Goal: Check status: Check status

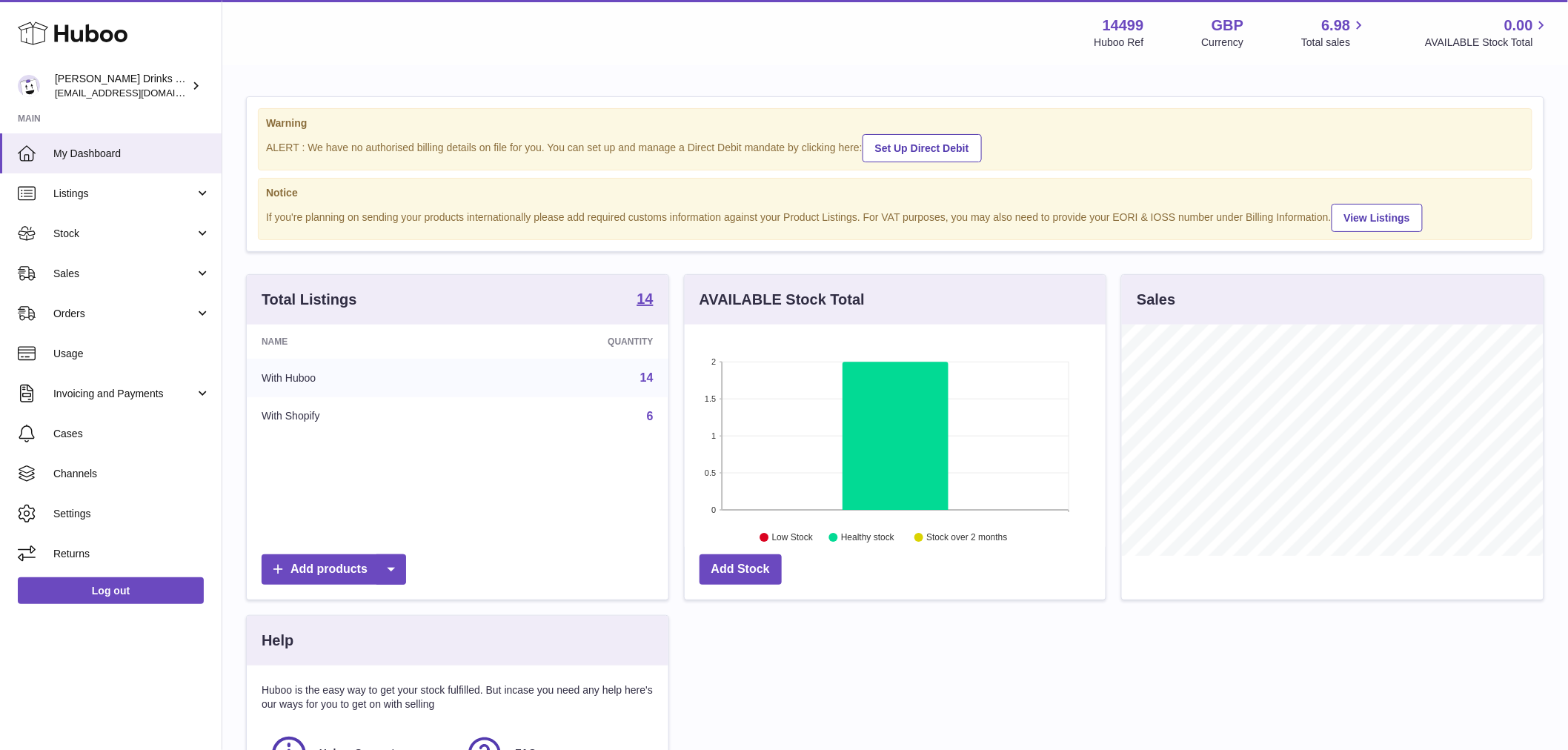
scroll to position [231, 421]
drag, startPoint x: 144, startPoint y: 272, endPoint x: 143, endPoint y: 293, distance: 21.0
click at [144, 272] on span "Sales" at bounding box center [124, 273] width 142 height 14
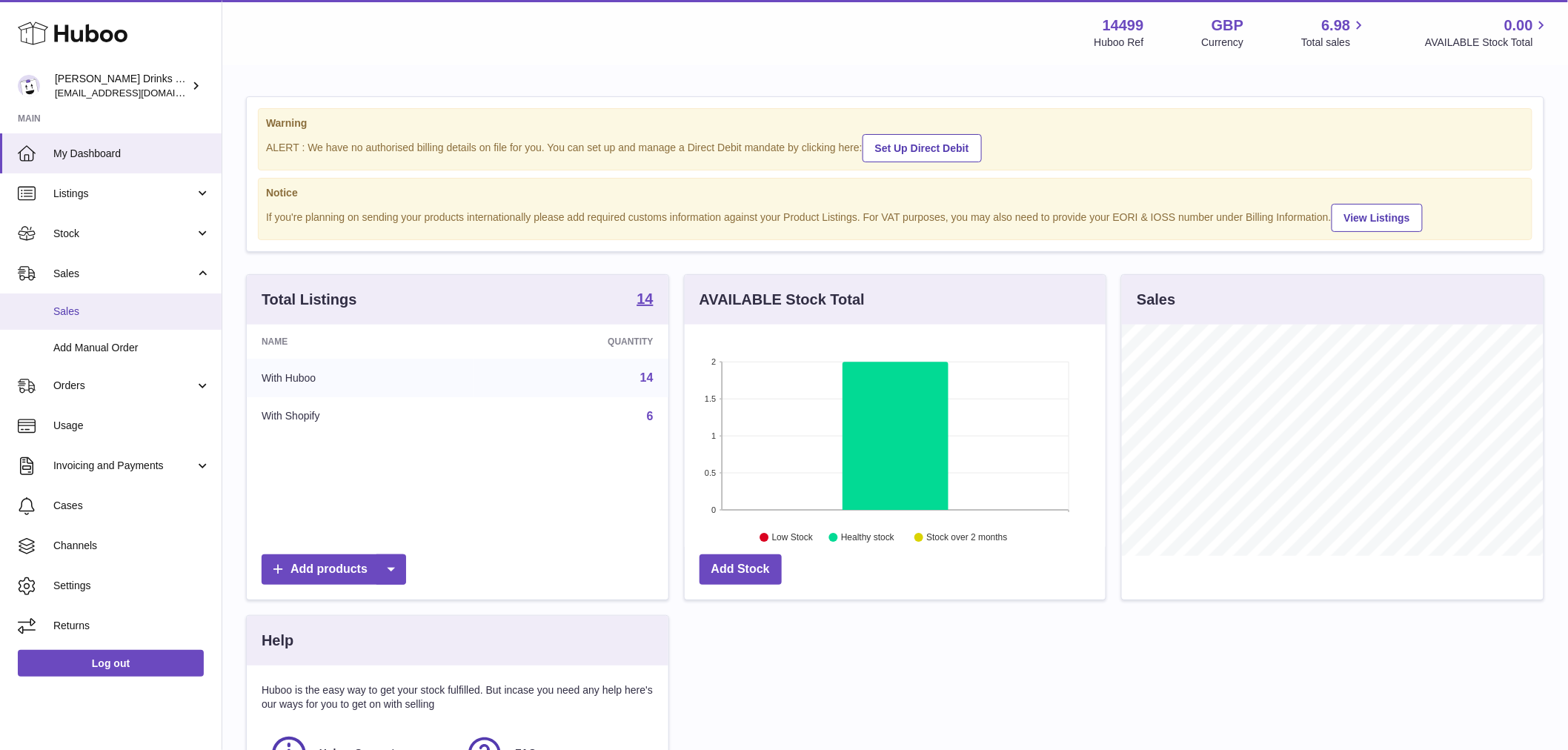
click at [137, 301] on link "Sales" at bounding box center [111, 311] width 221 height 36
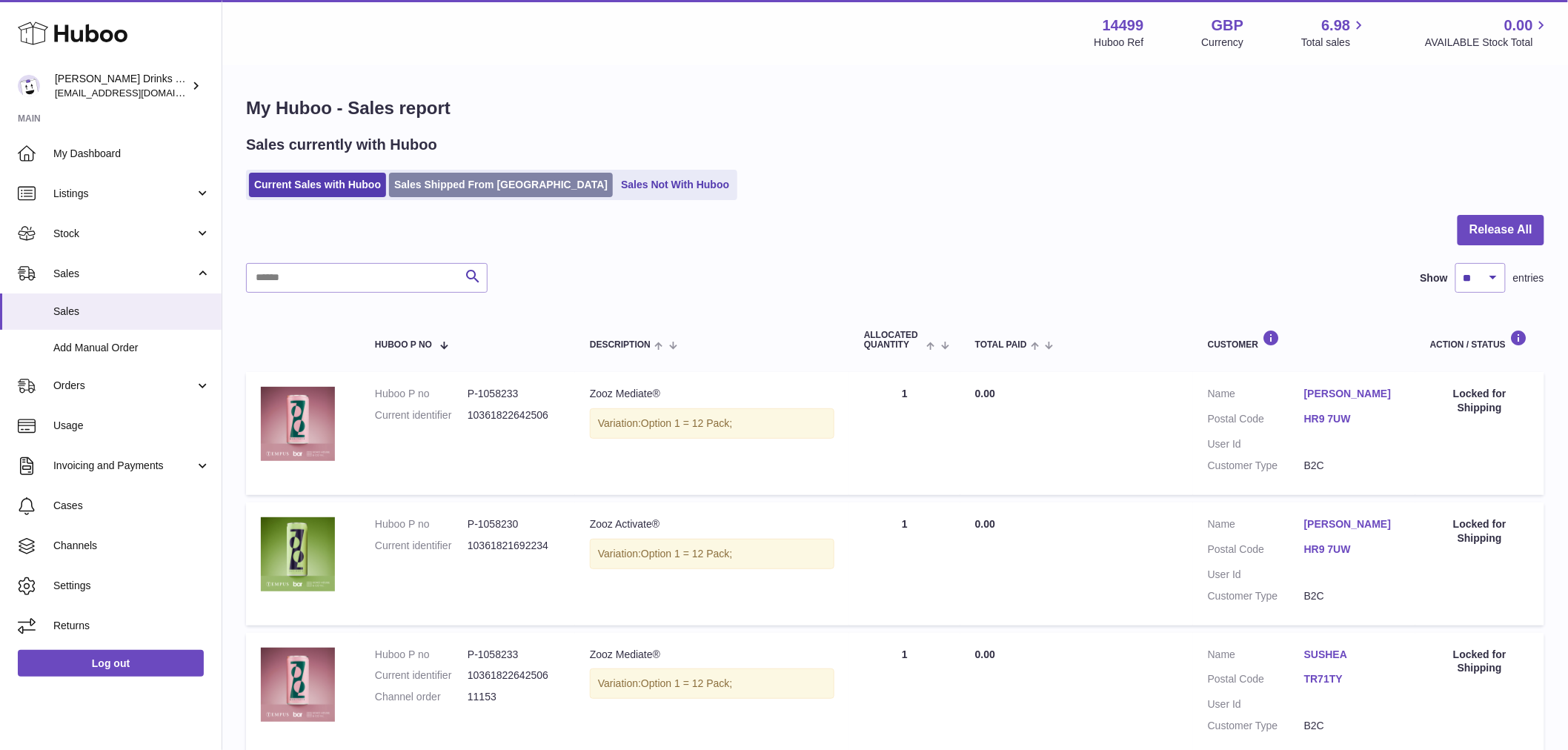
click at [480, 189] on link "Sales Shipped From Huboo" at bounding box center [501, 184] width 224 height 25
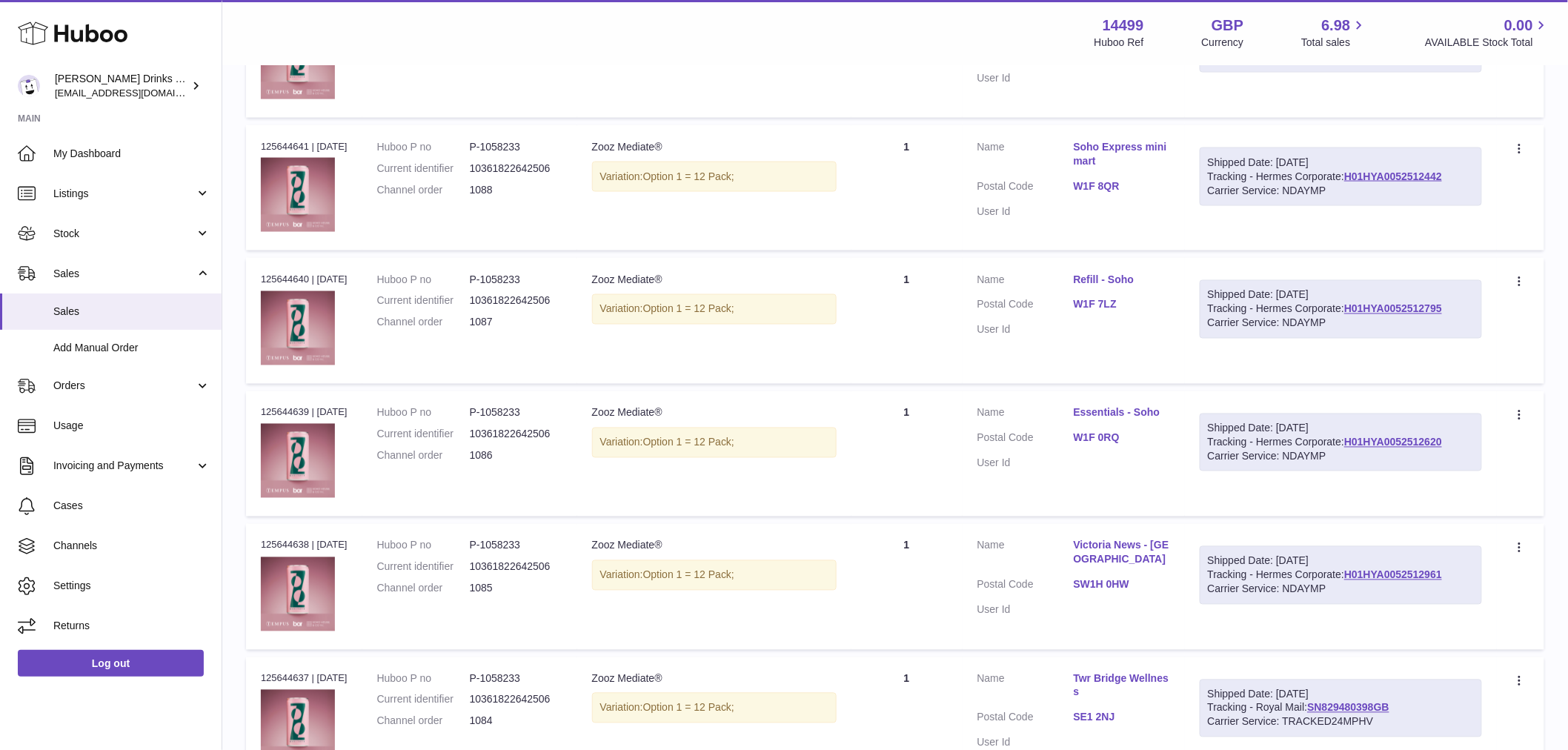
scroll to position [1069, 0]
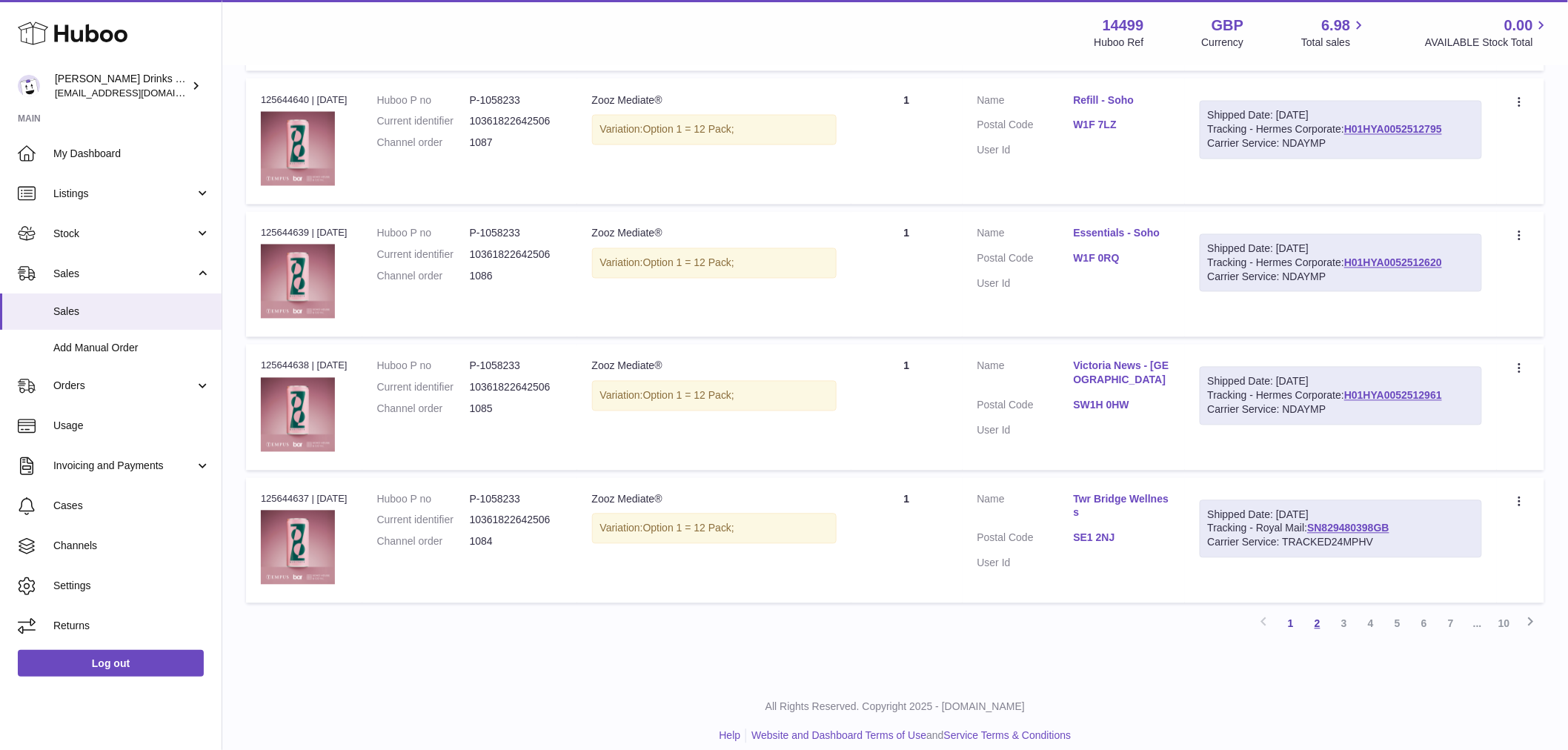
click at [1316, 615] on link "2" at bounding box center [1318, 624] width 27 height 27
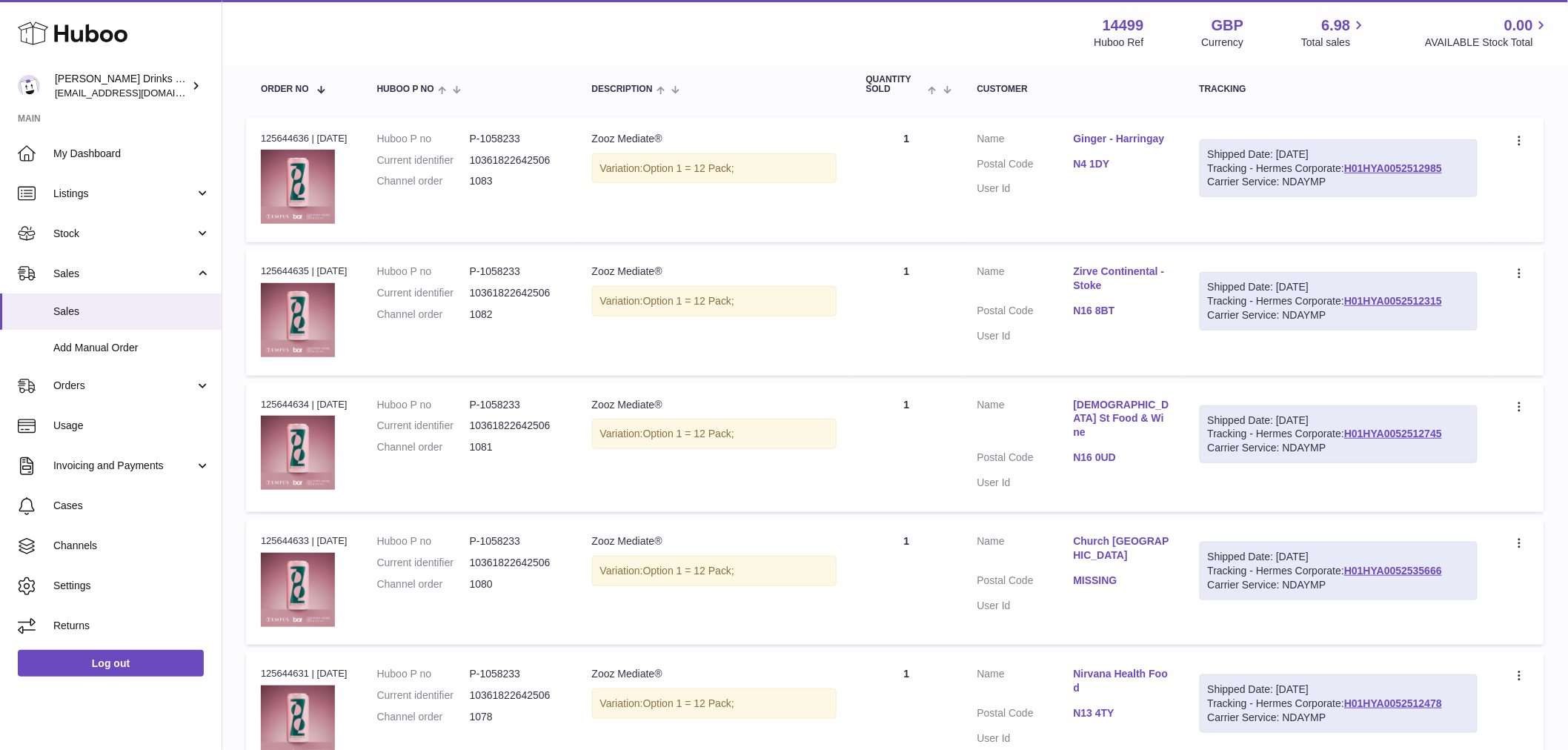
scroll to position [67, 0]
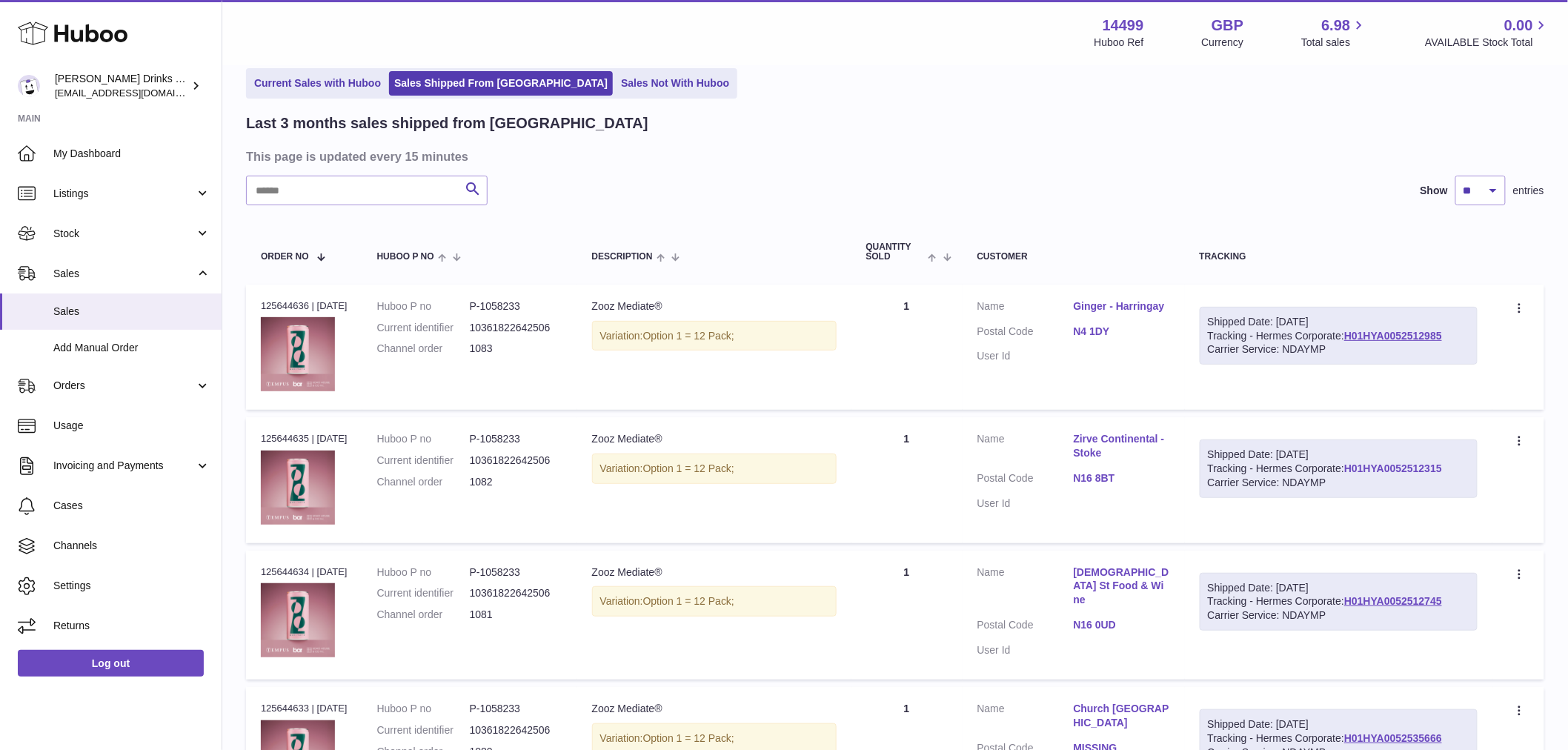
click at [1344, 474] on link "H01HYA0052512315" at bounding box center [1393, 468] width 98 height 12
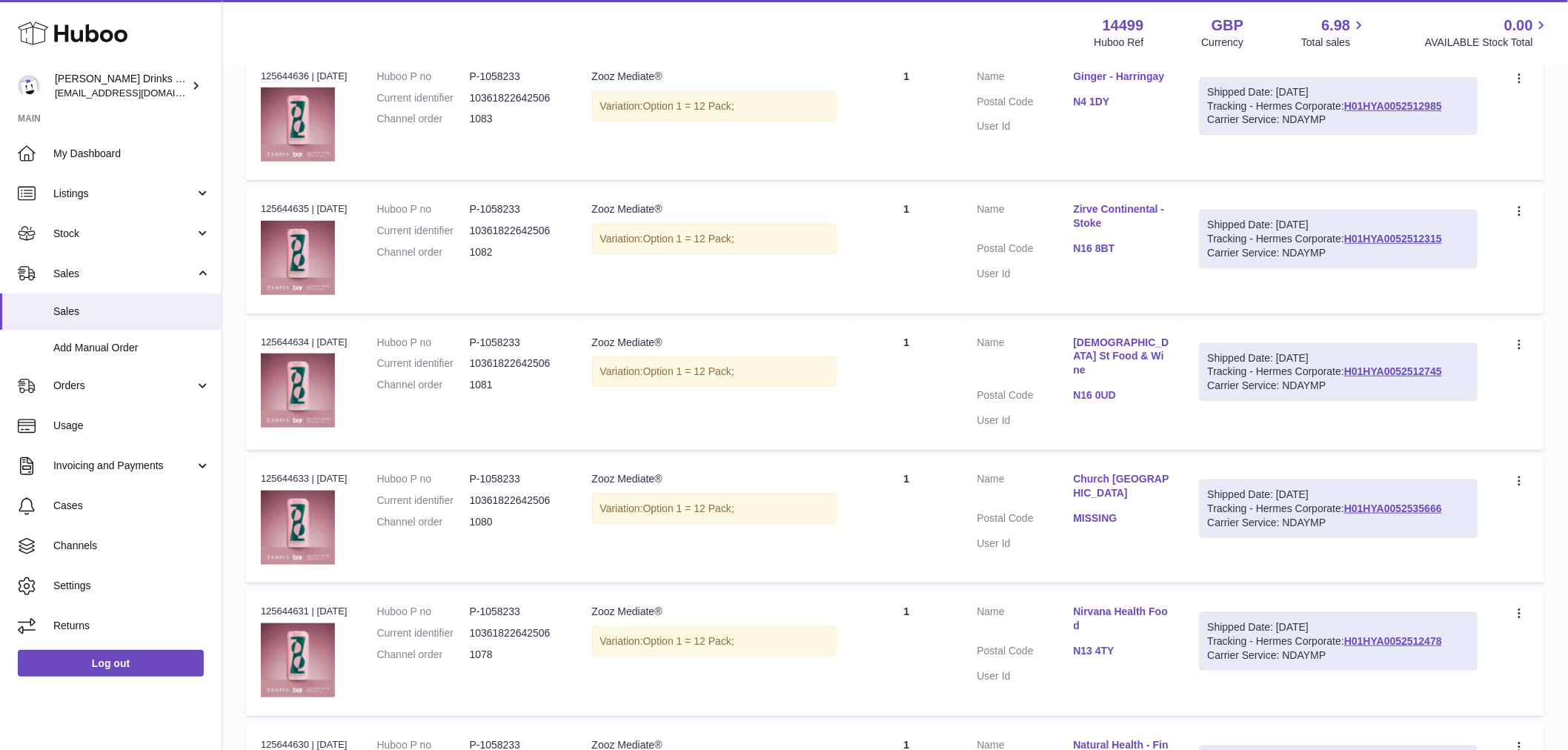
scroll to position [313, 0]
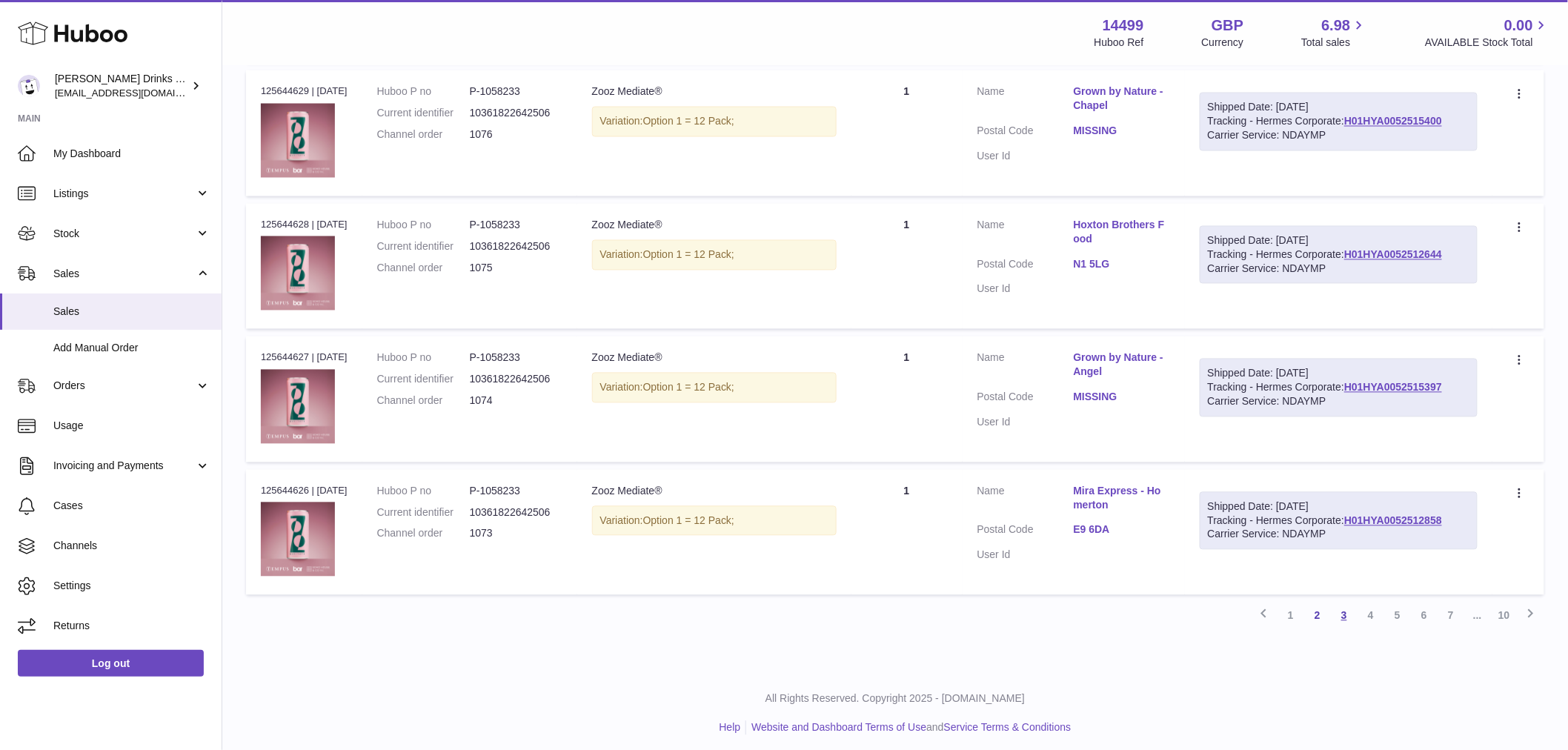
click at [1341, 615] on link "3" at bounding box center [1344, 616] width 27 height 27
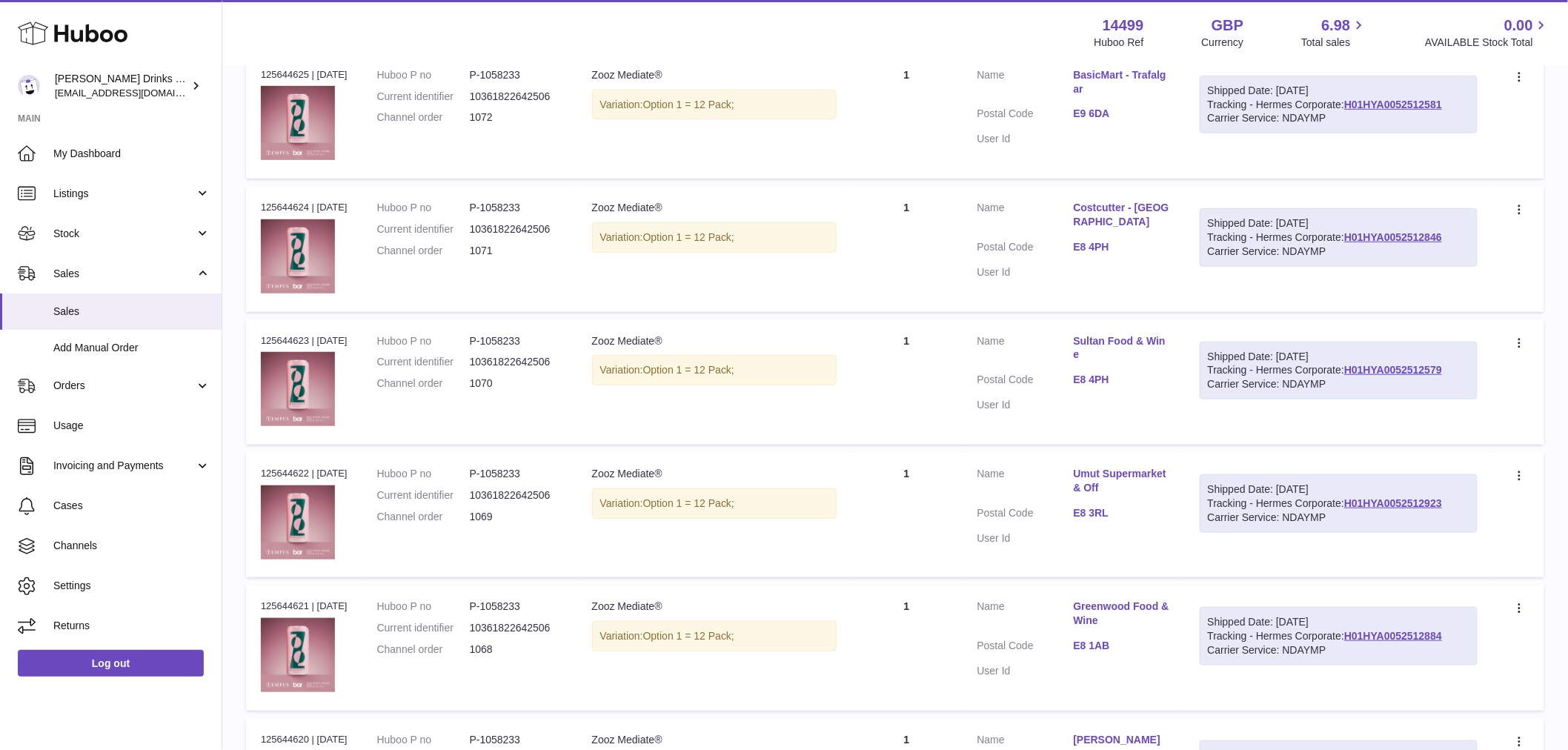
scroll to position [313, 0]
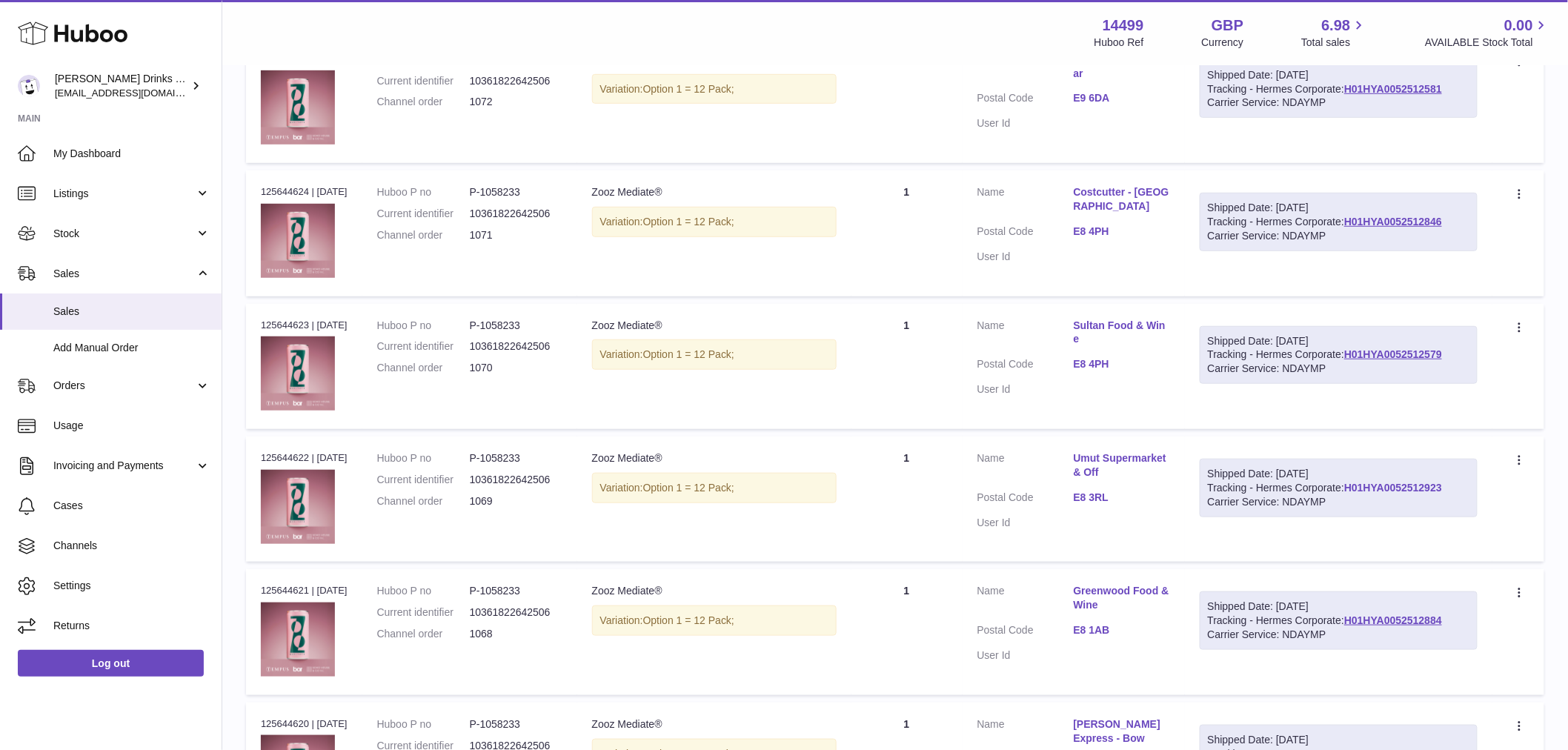
click at [1344, 493] on link "H01HYA0052512923" at bounding box center [1393, 487] width 98 height 12
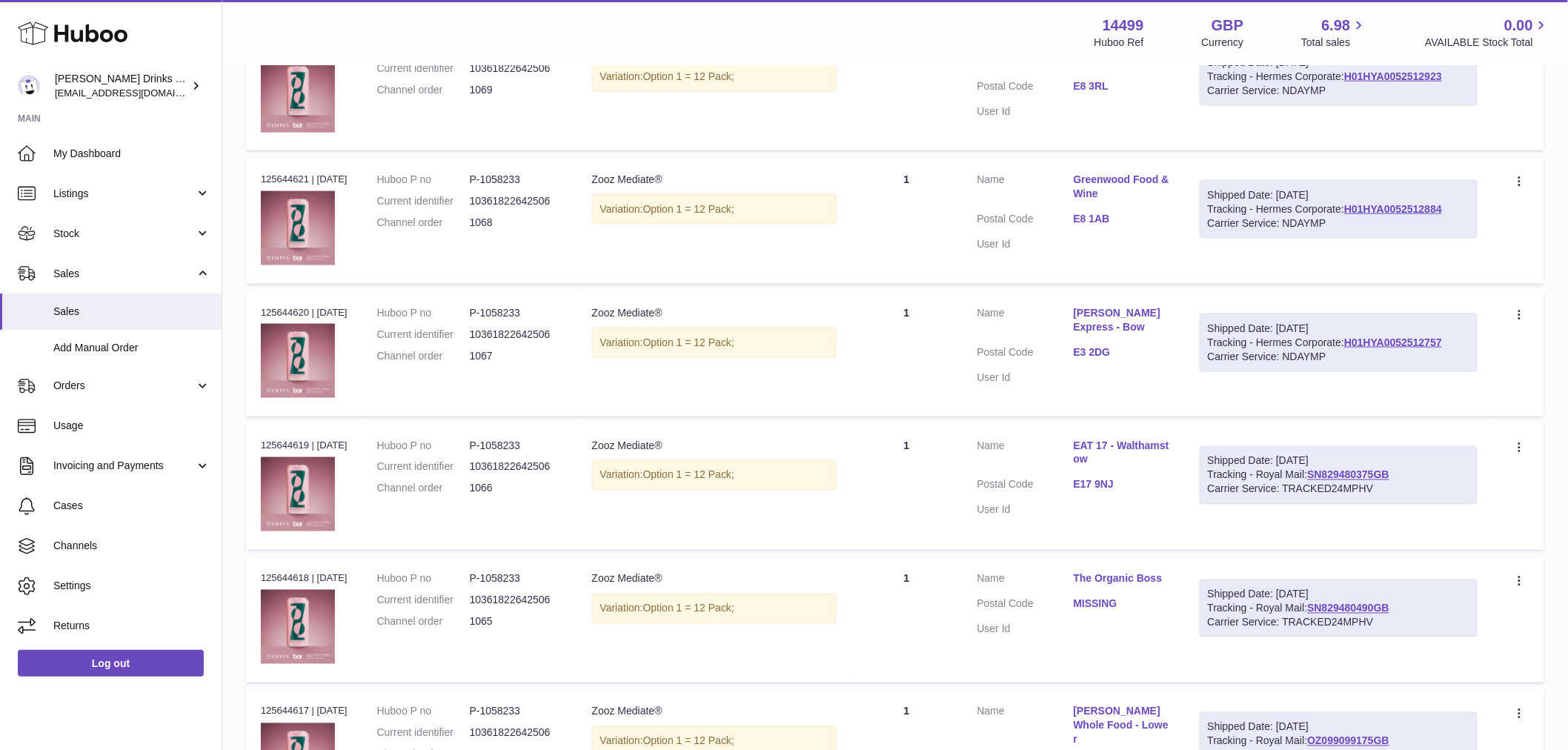
scroll to position [807, 0]
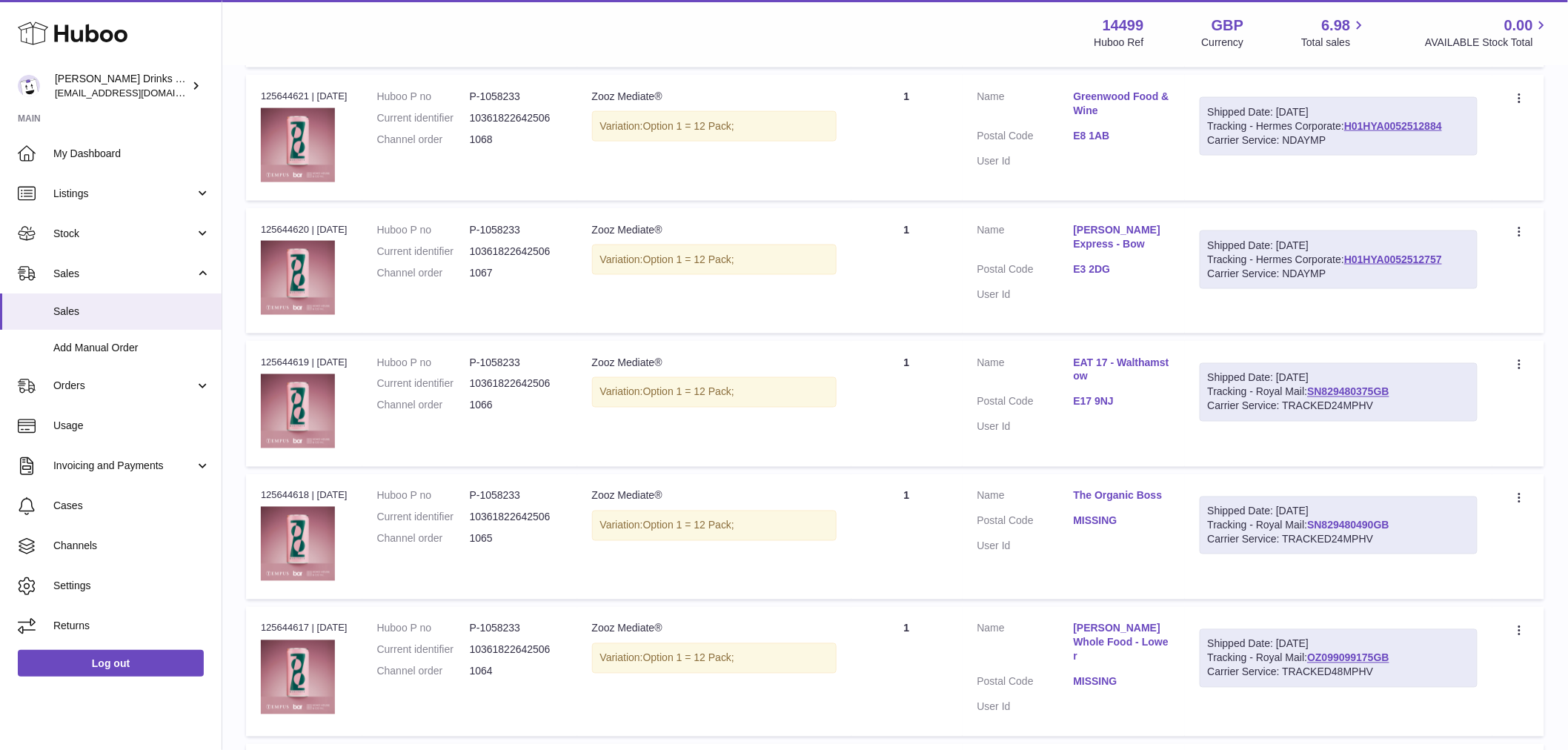
click at [1359, 524] on link "SN829480490GB" at bounding box center [1348, 525] width 82 height 12
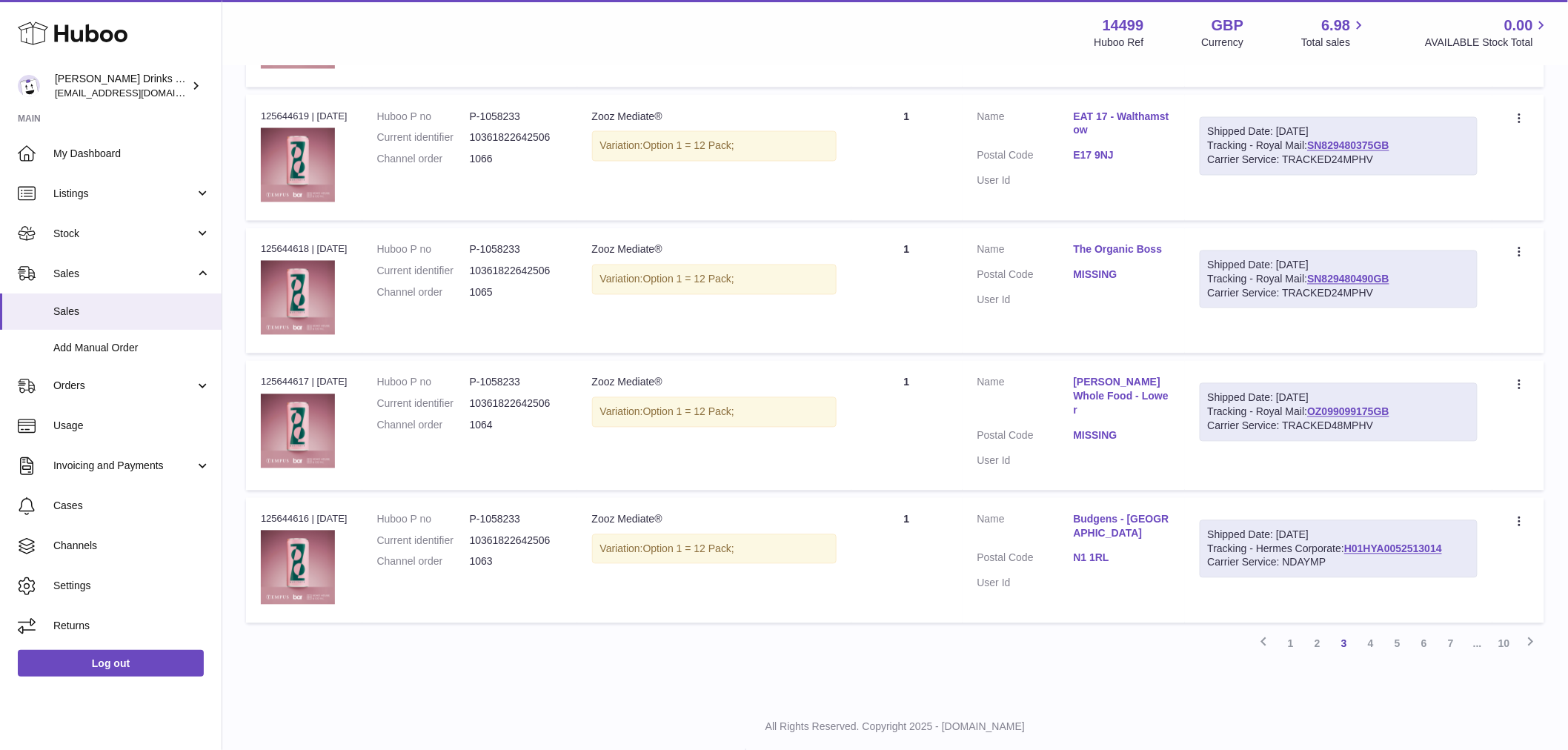
scroll to position [1081, 0]
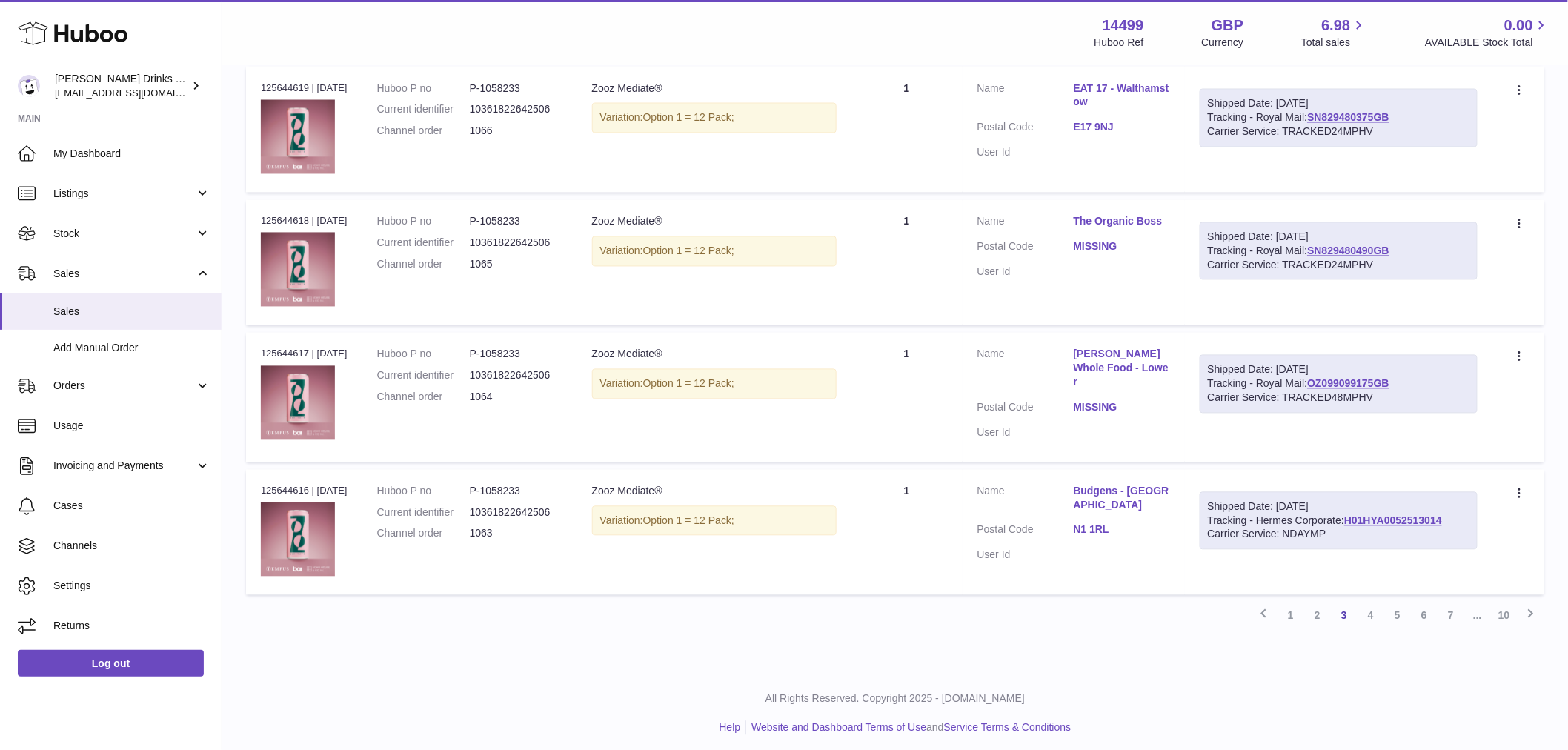
drag, startPoint x: 1367, startPoint y: 613, endPoint x: 1353, endPoint y: 593, distance: 24.4
click at [1367, 613] on link "4" at bounding box center [1371, 616] width 27 height 27
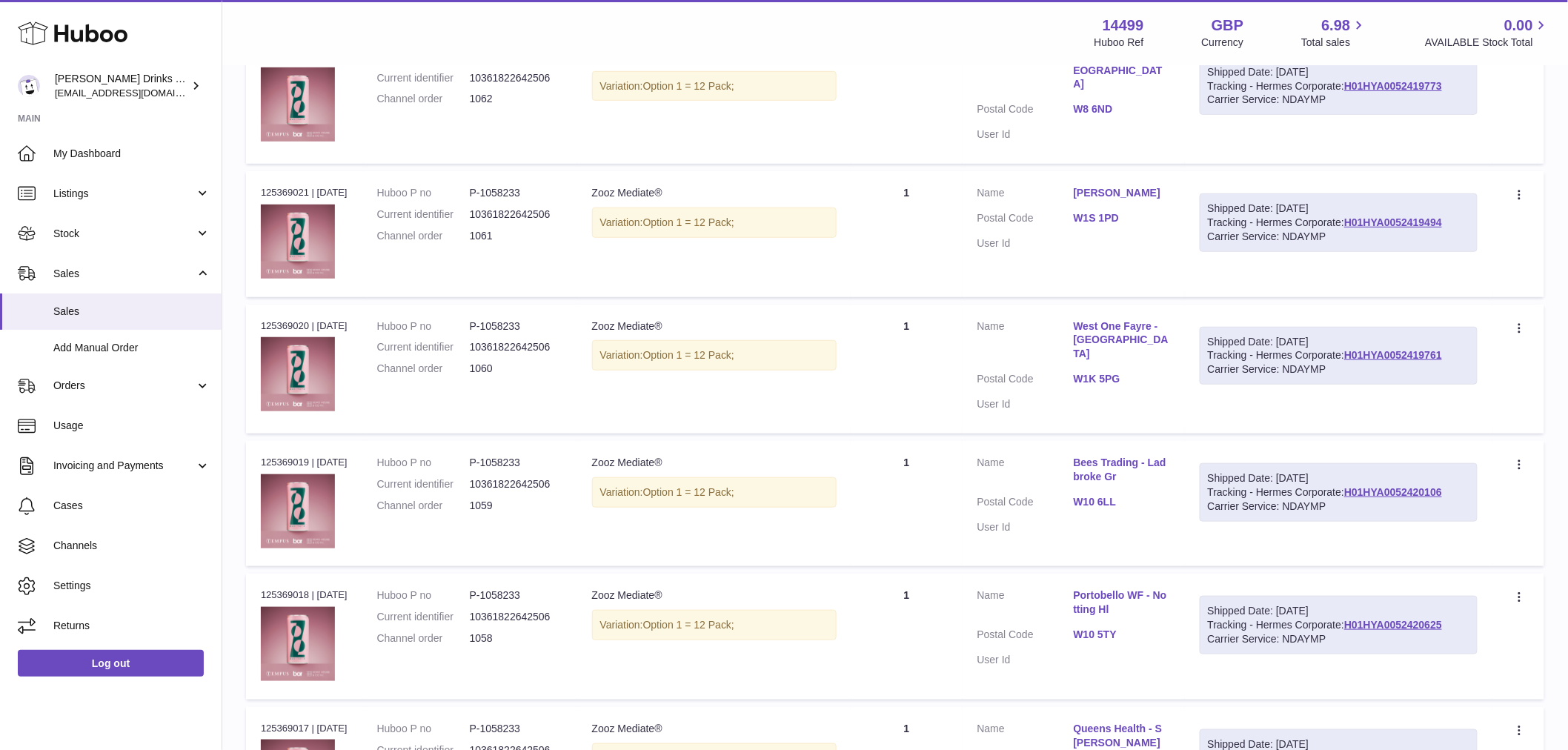
scroll to position [67, 0]
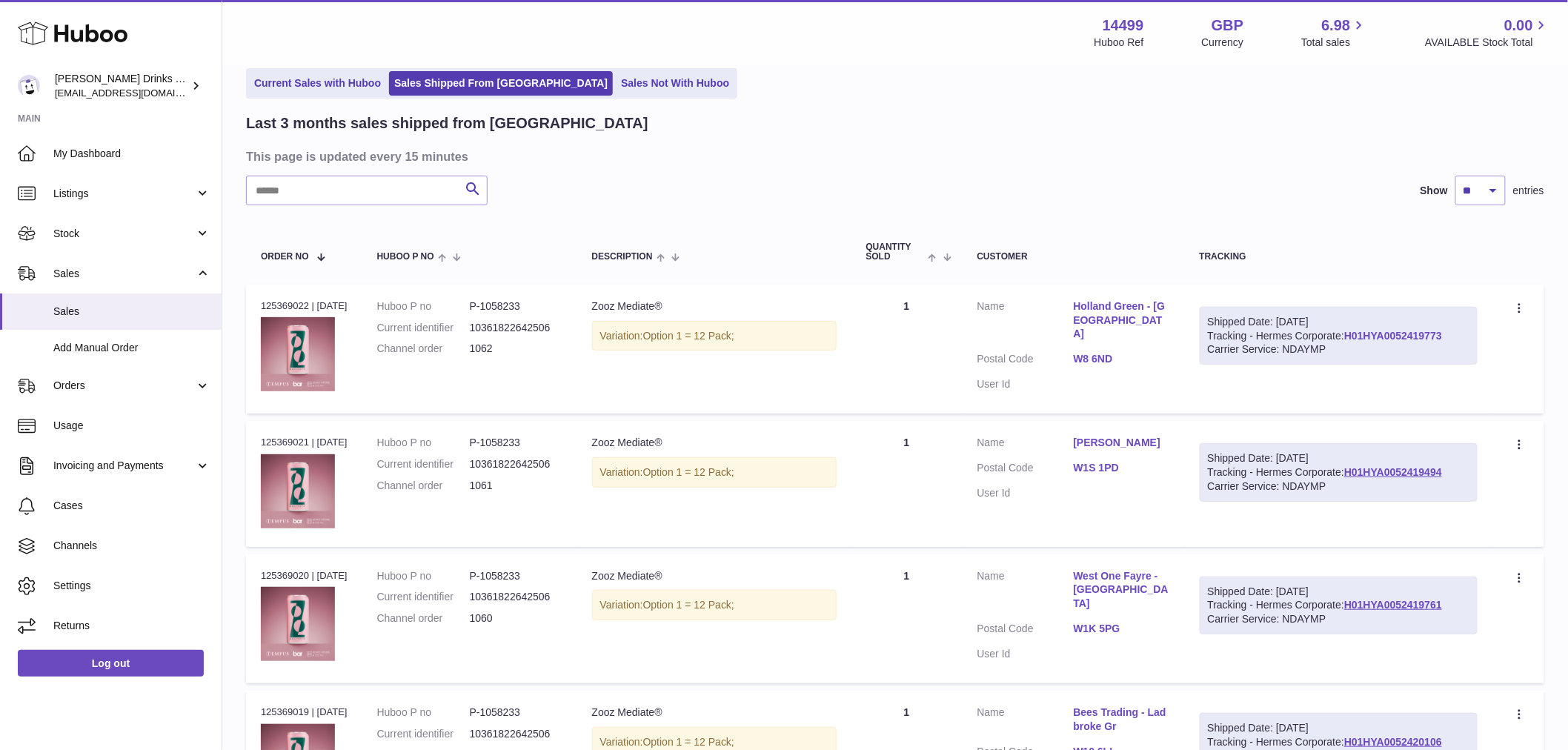
click at [1344, 342] on link "H01HYA0052419773" at bounding box center [1393, 336] width 98 height 12
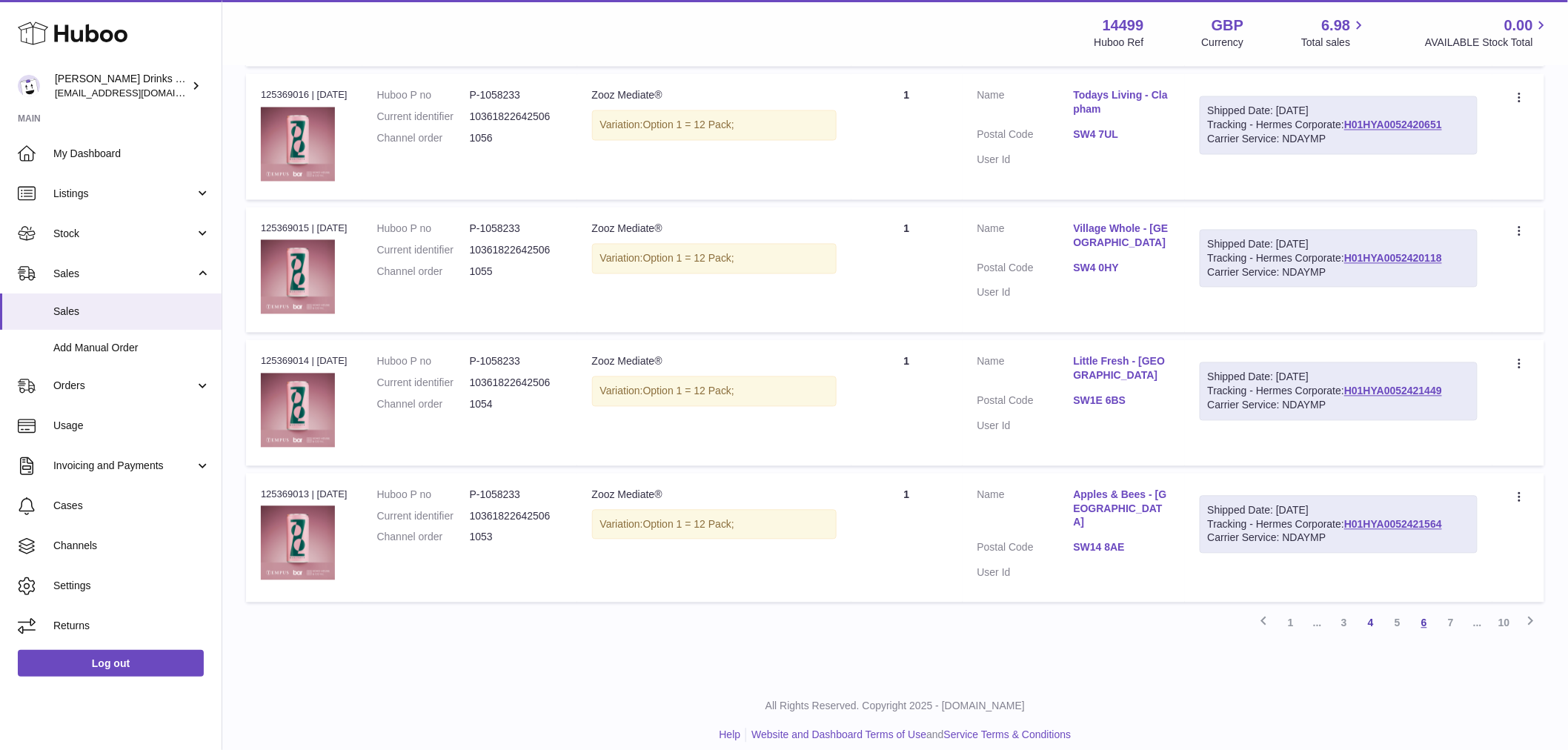
click at [1433, 610] on link "6" at bounding box center [1424, 623] width 27 height 27
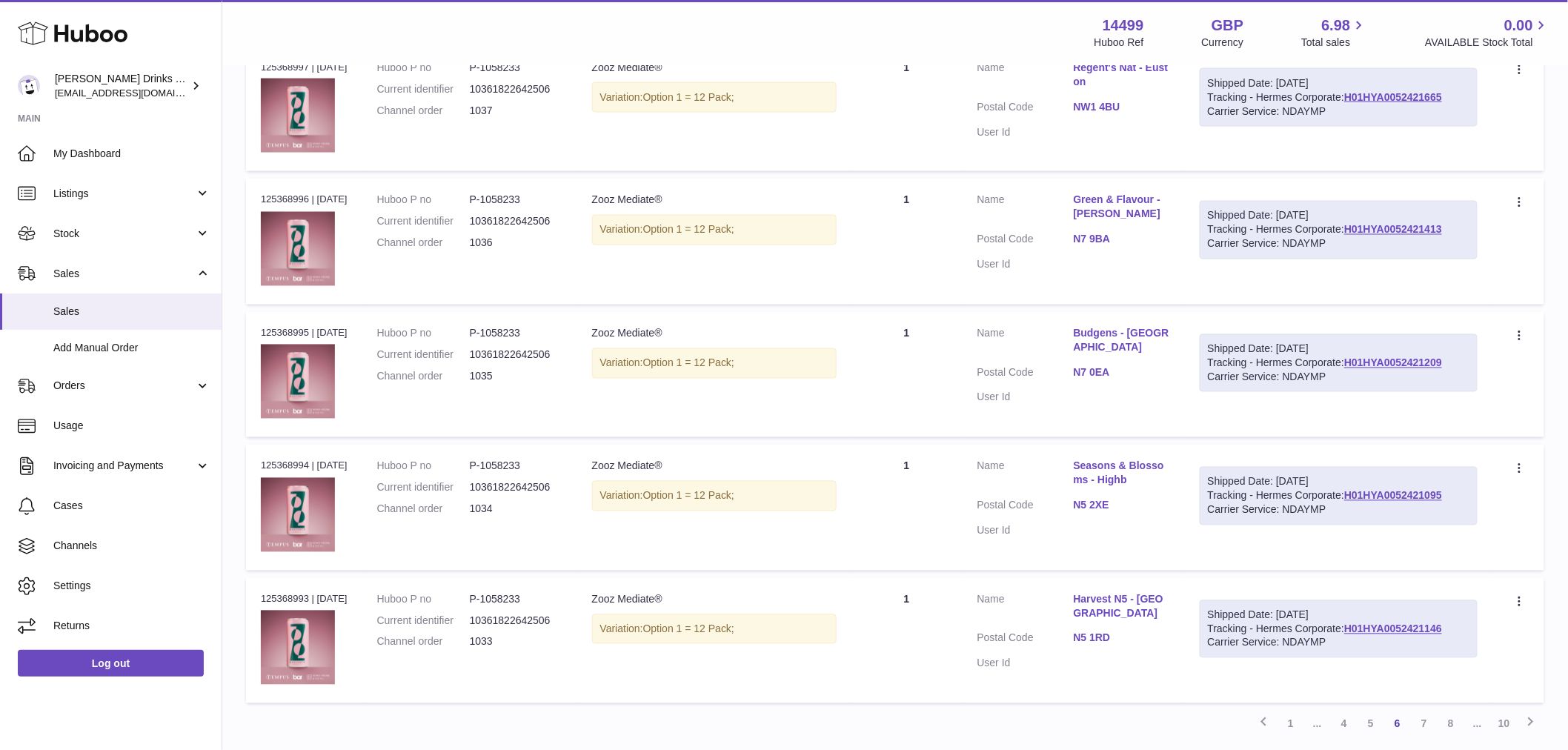
scroll to position [1081, 0]
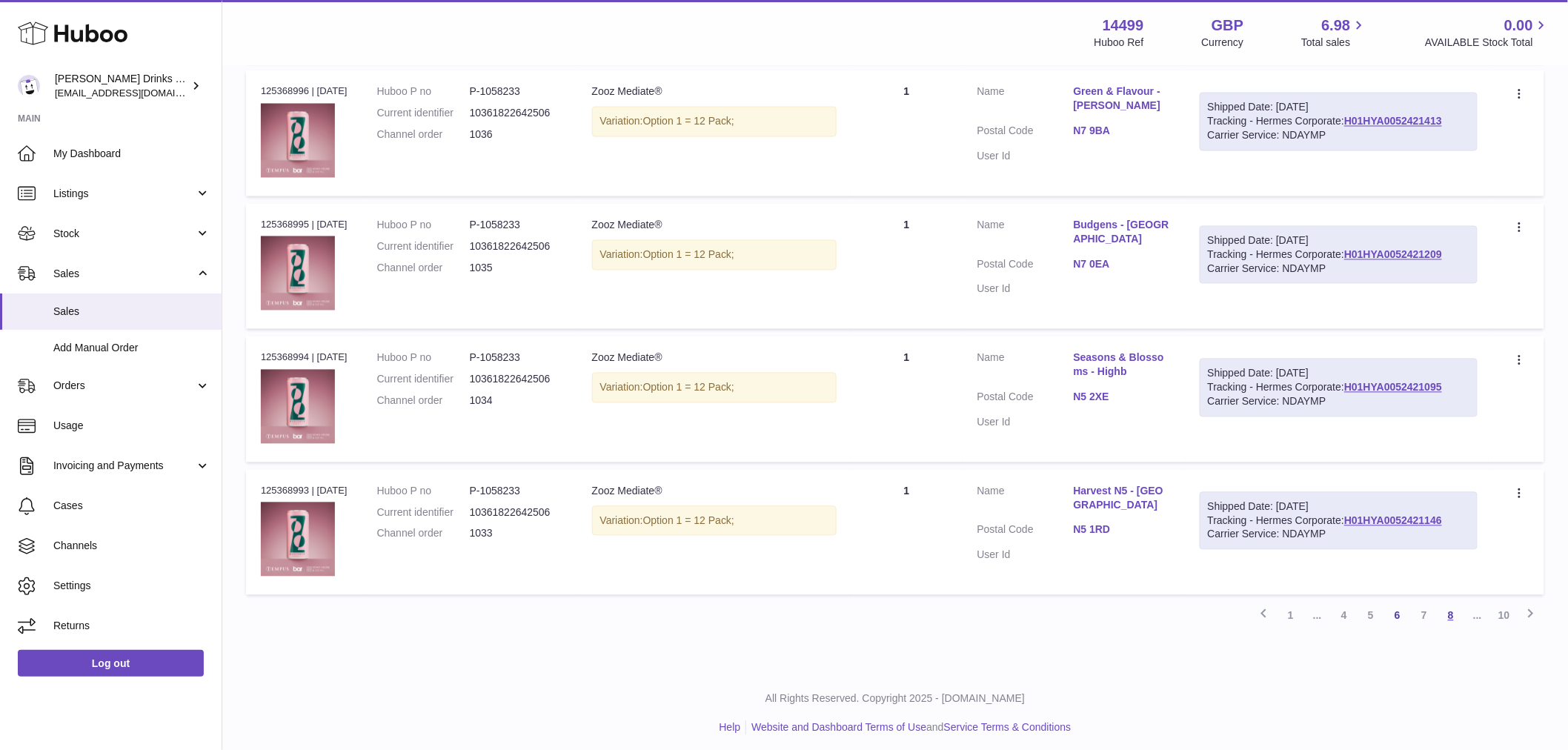
click at [1455, 612] on link "8" at bounding box center [1451, 616] width 27 height 27
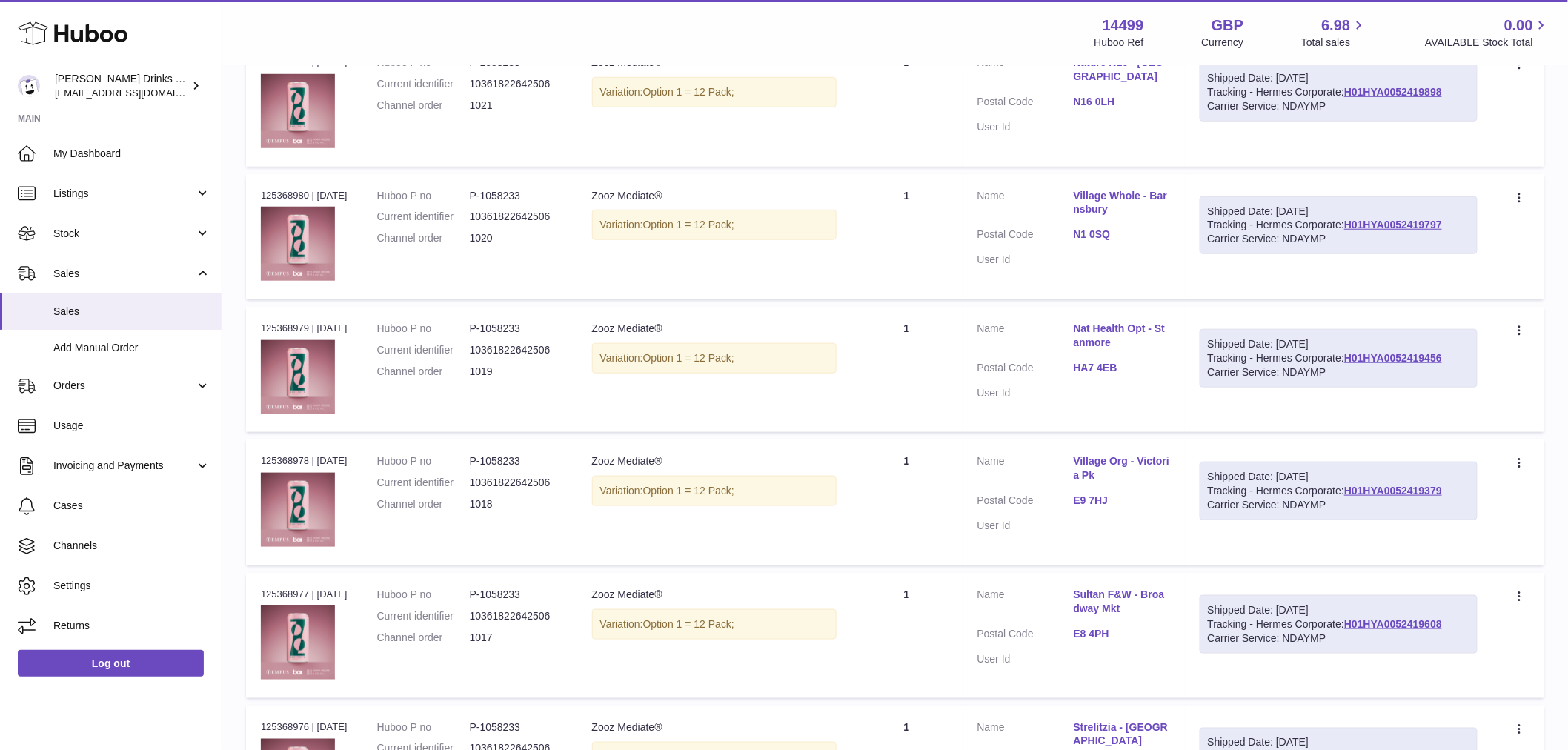
scroll to position [477, 0]
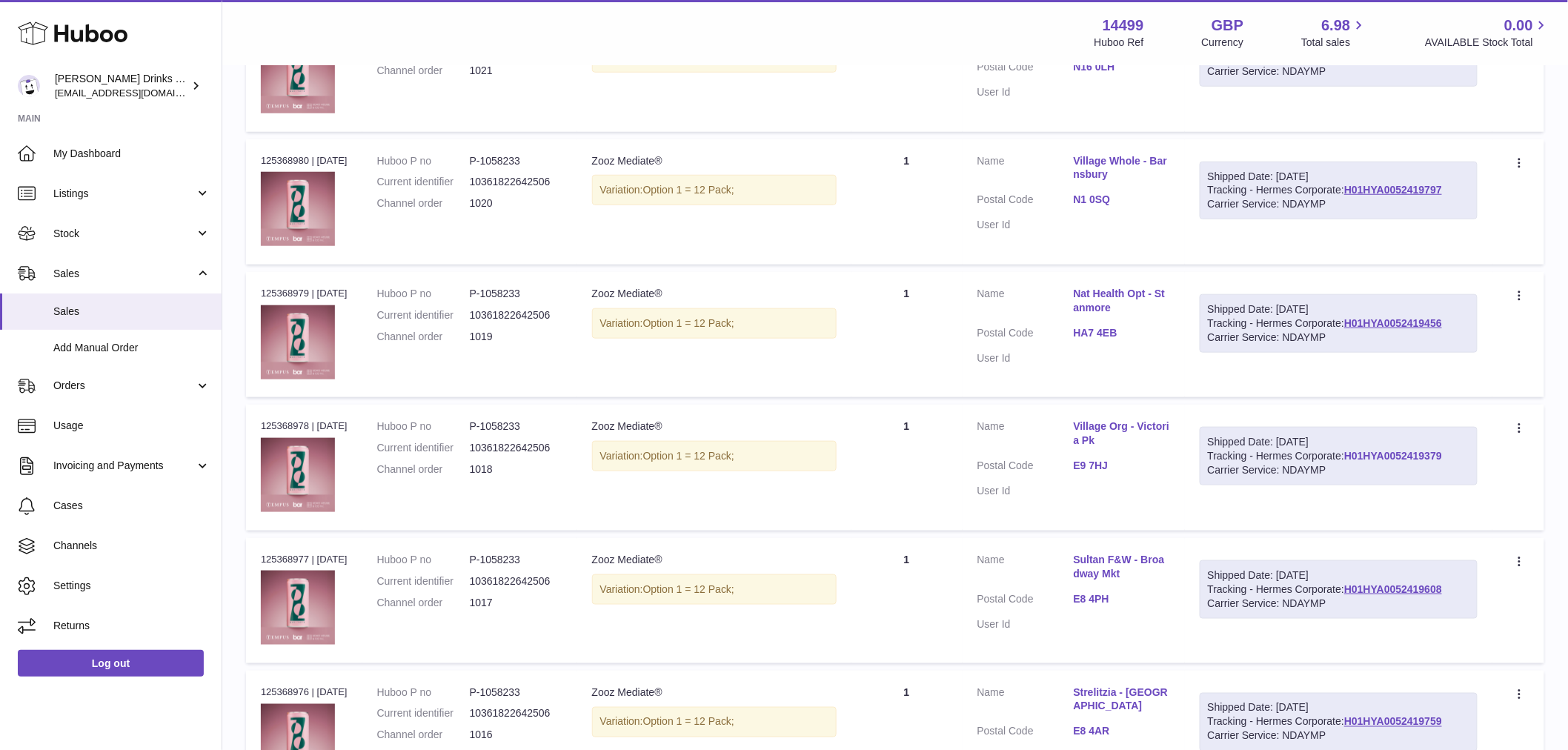
click at [1344, 461] on link "H01HYA0052419379" at bounding box center [1393, 456] width 98 height 12
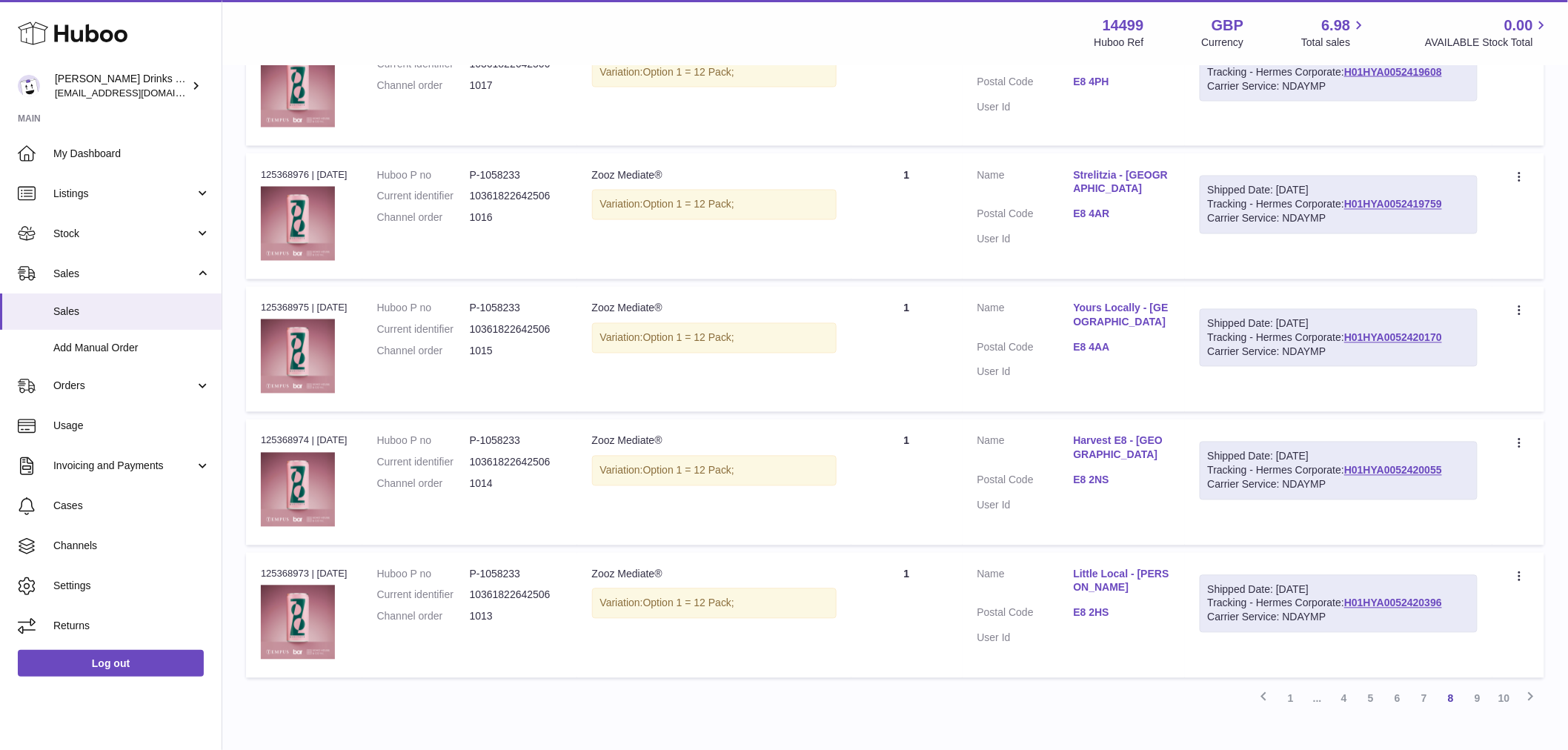
scroll to position [1081, 0]
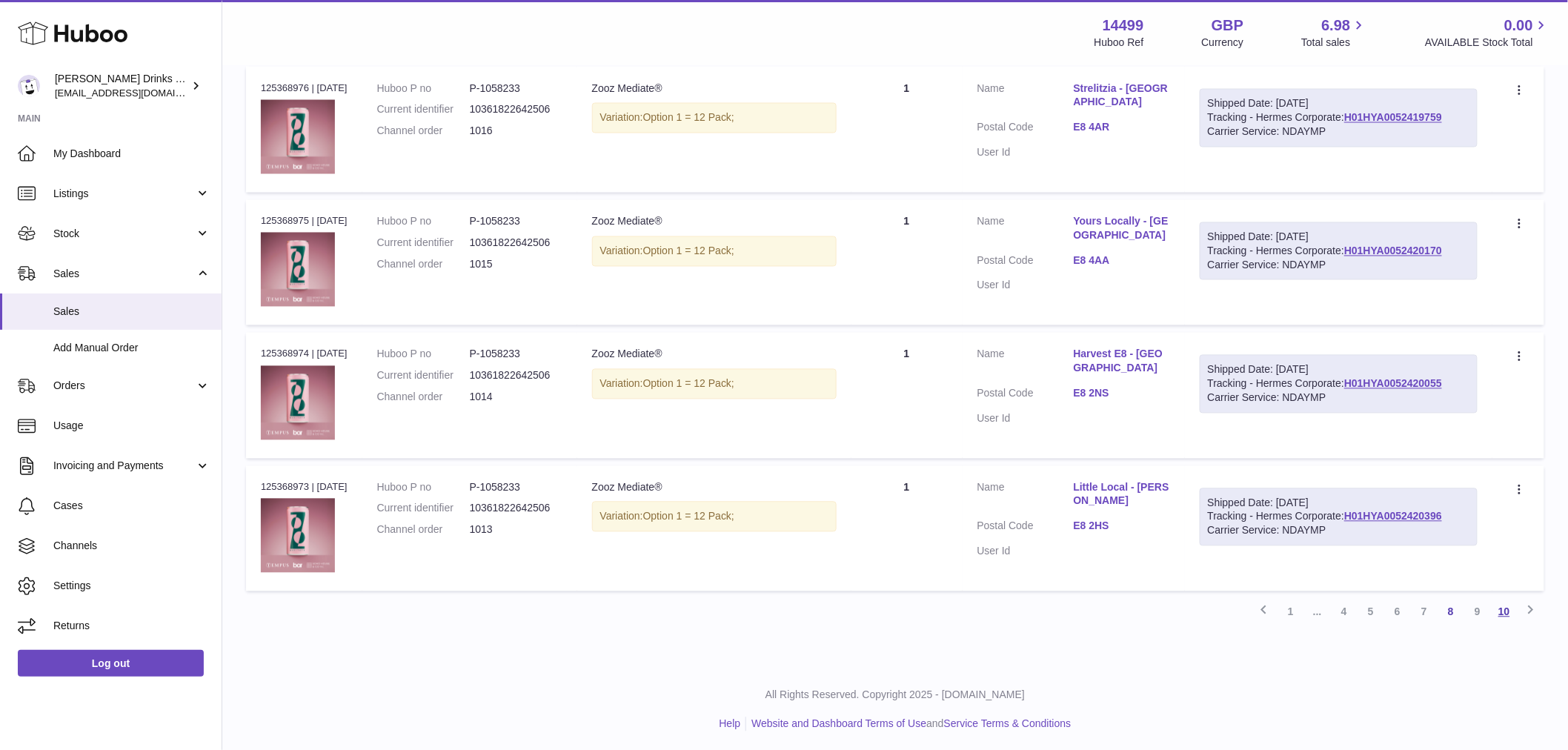
click at [1494, 607] on link "10" at bounding box center [1504, 612] width 27 height 27
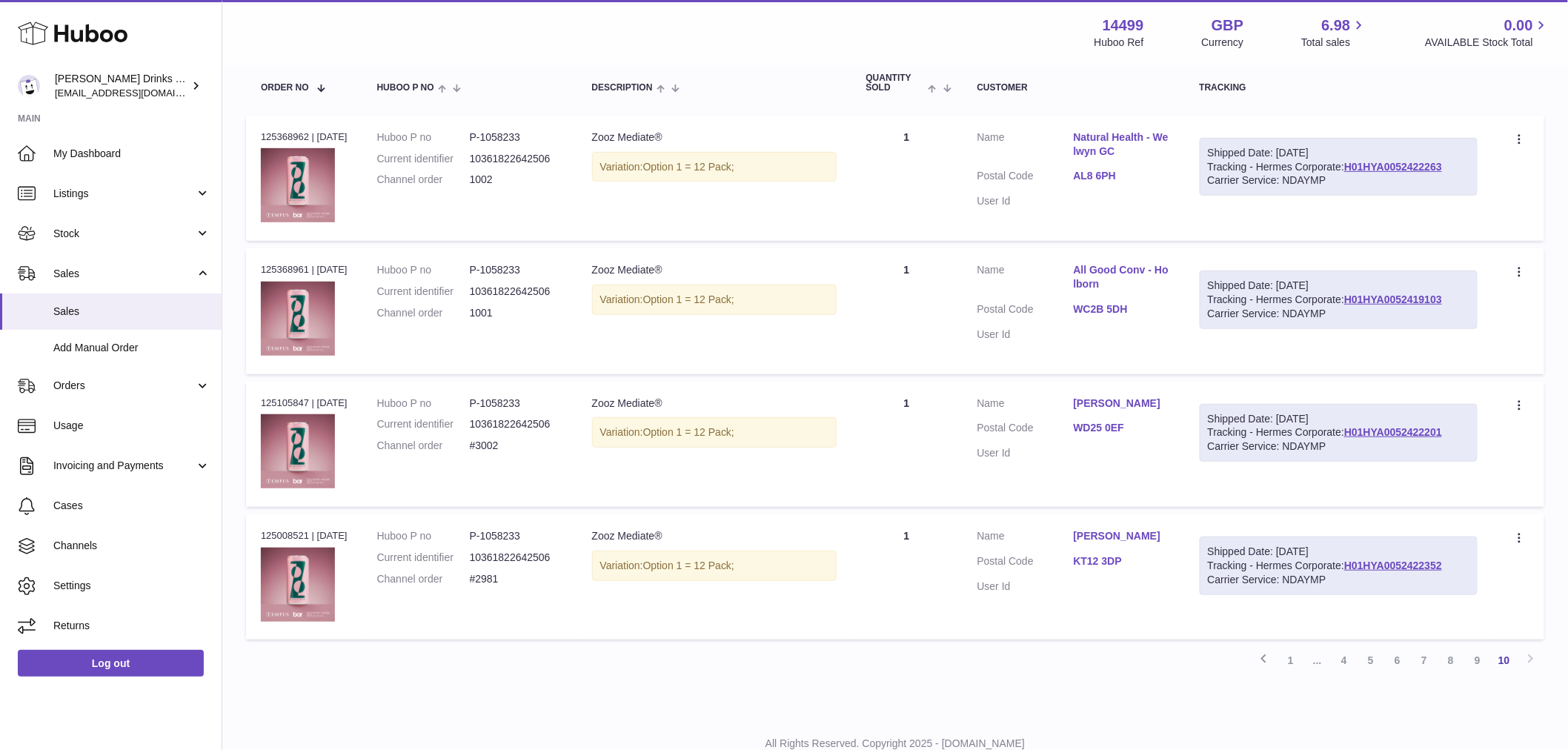
scroll to position [67, 0]
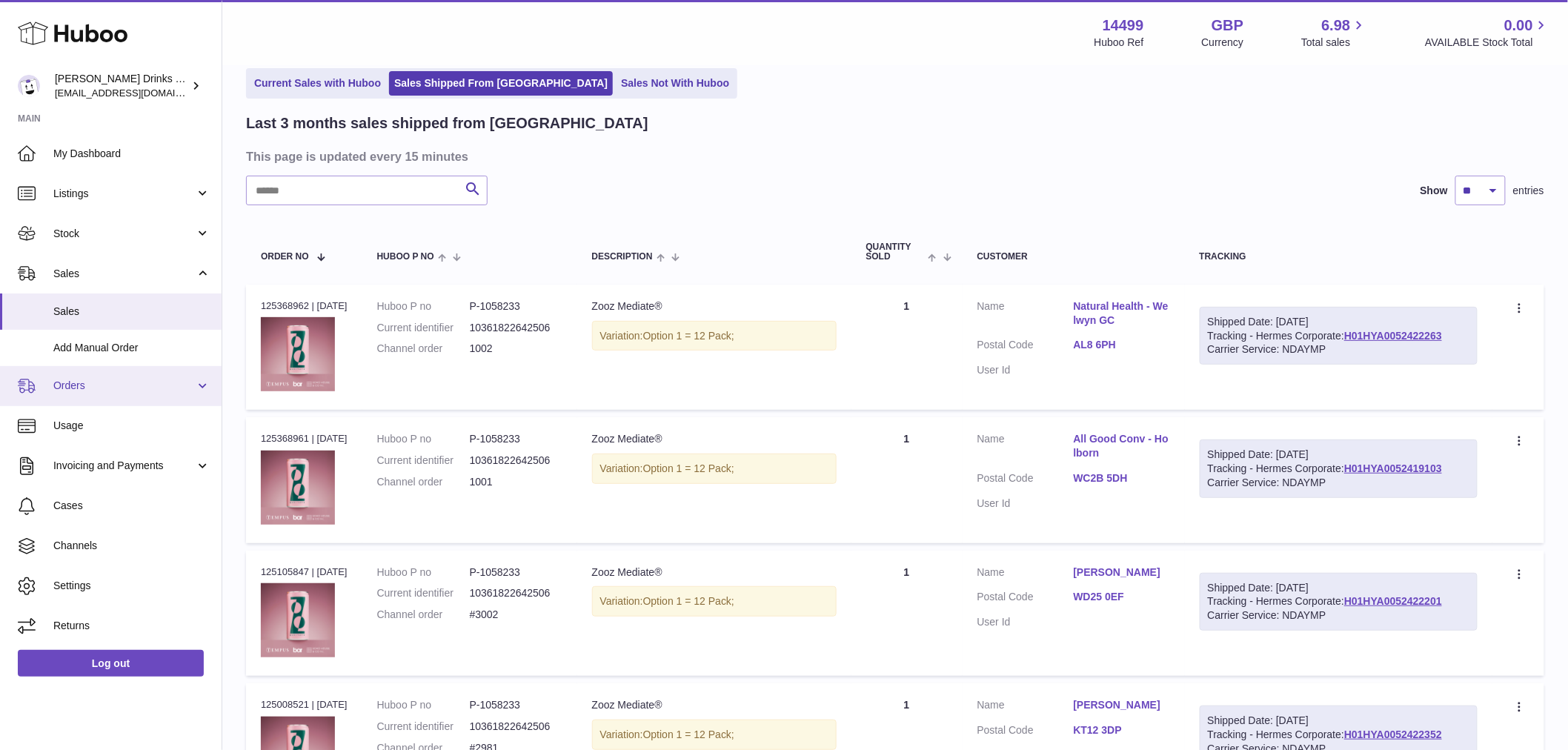
click at [122, 387] on span "Orders" at bounding box center [124, 385] width 142 height 14
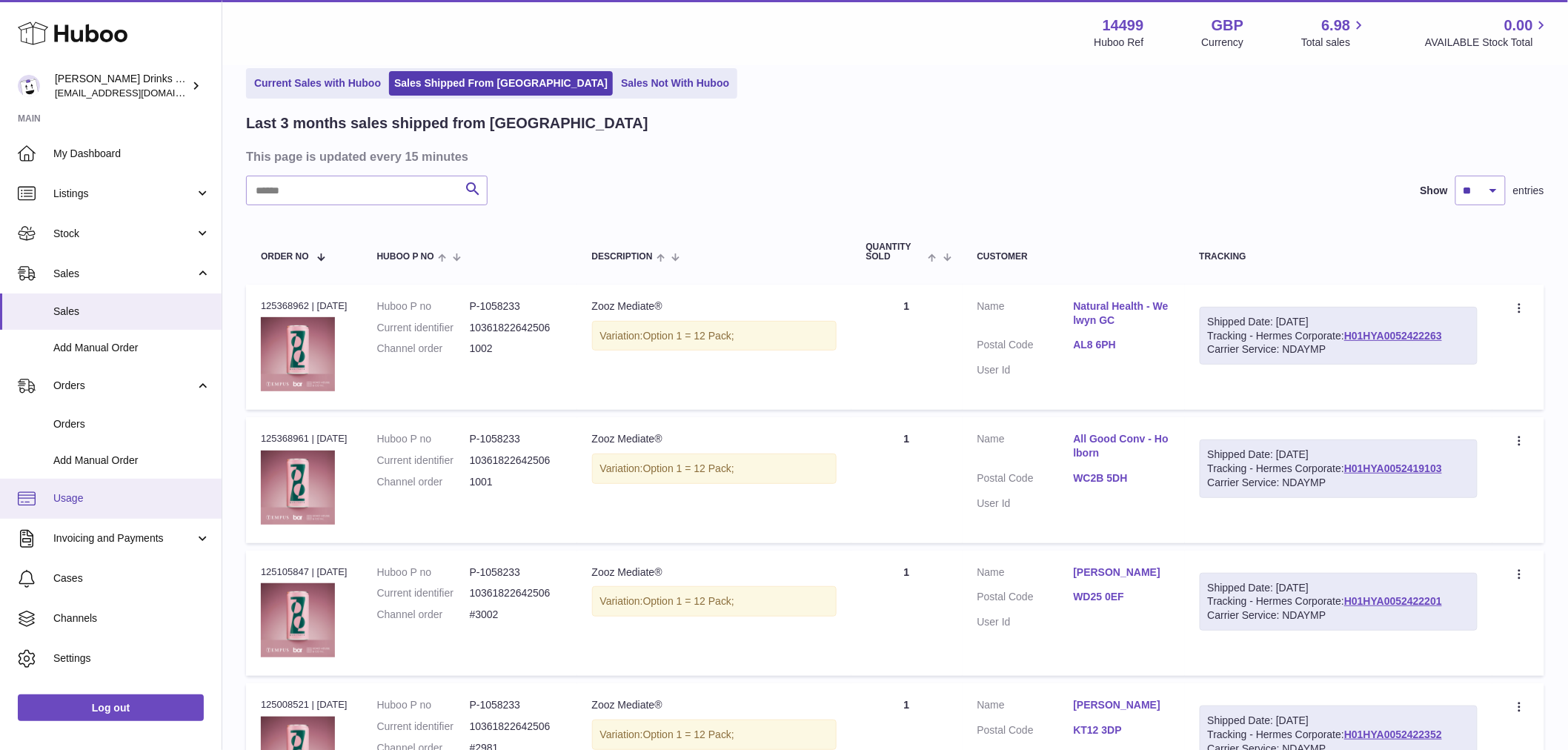
click at [104, 492] on span "Usage" at bounding box center [131, 498] width 157 height 14
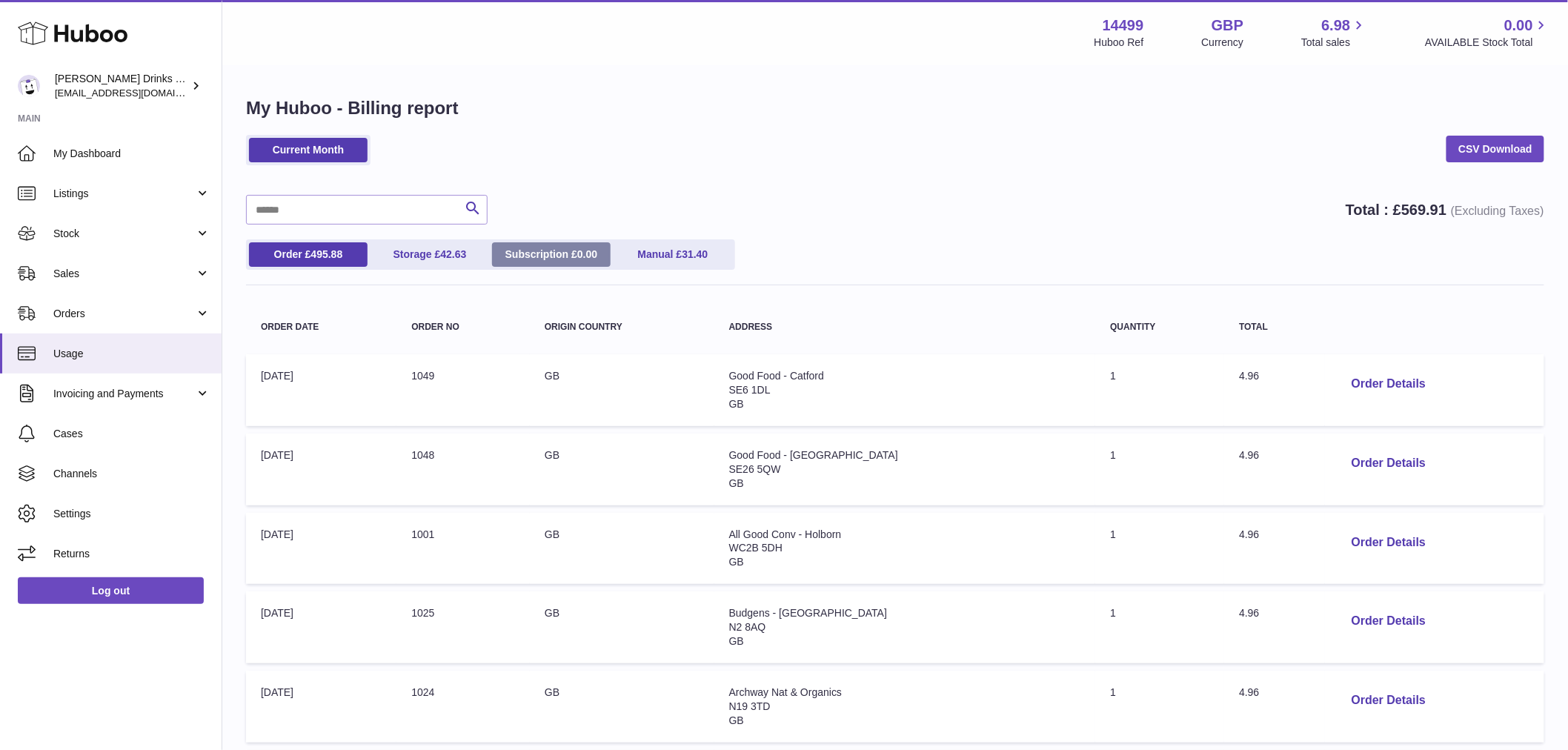
click at [533, 252] on link "Subscription £ 0.00" at bounding box center [551, 254] width 119 height 25
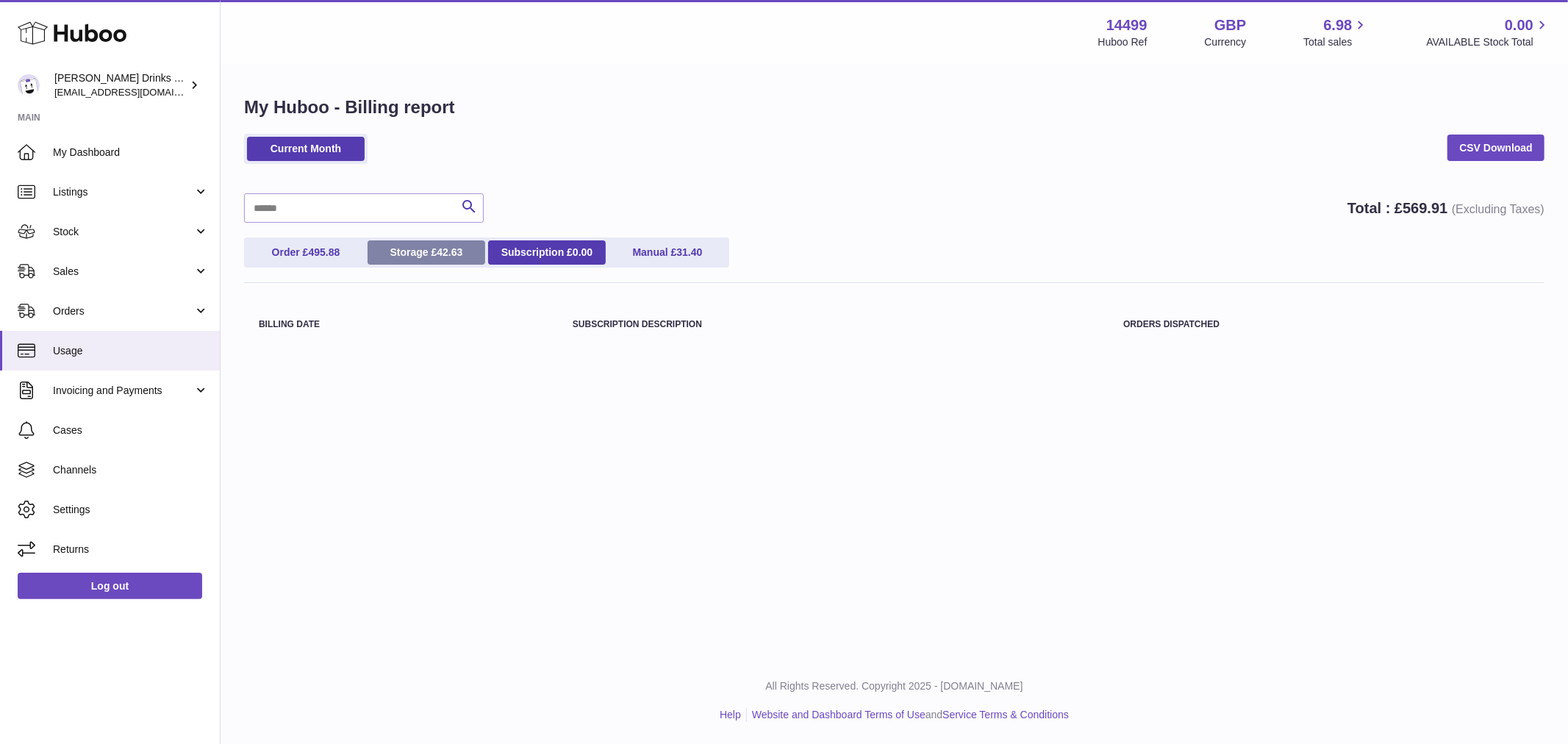
click at [418, 250] on link "Storage £ 42.63" at bounding box center [427, 252] width 118 height 24
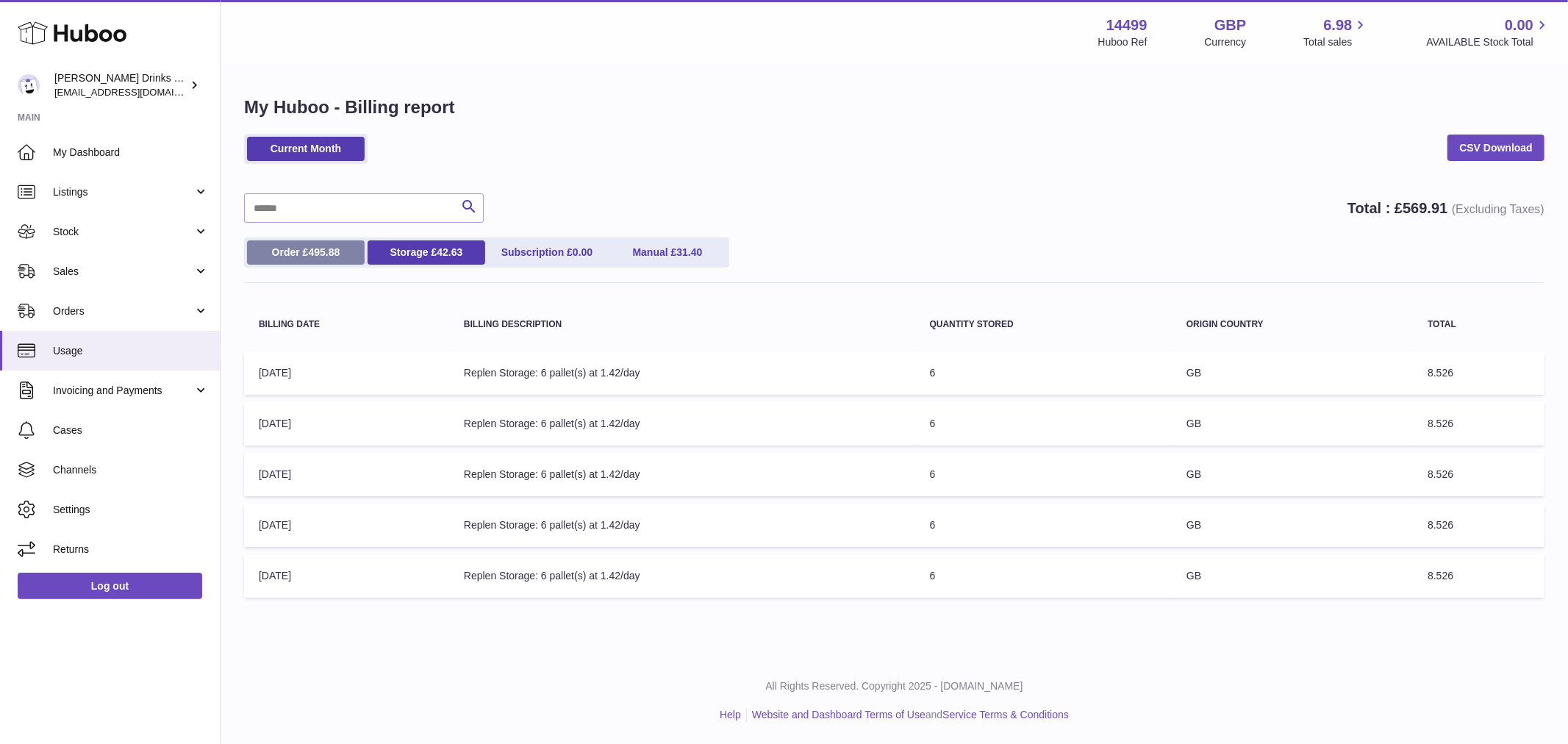
click at [340, 248] on span "495.88" at bounding box center [323, 252] width 32 height 12
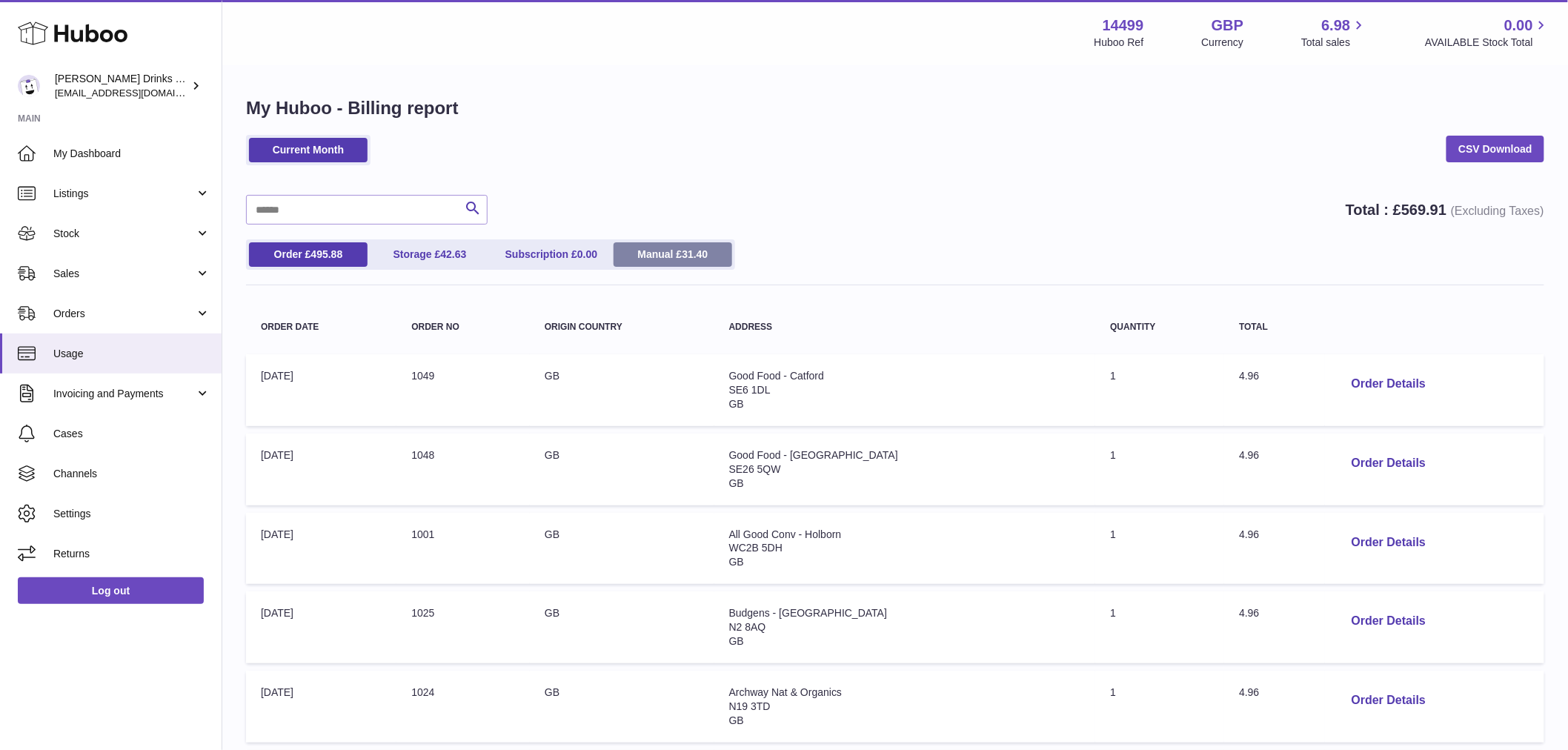
click at [694, 255] on span "31.40" at bounding box center [694, 254] width 26 height 12
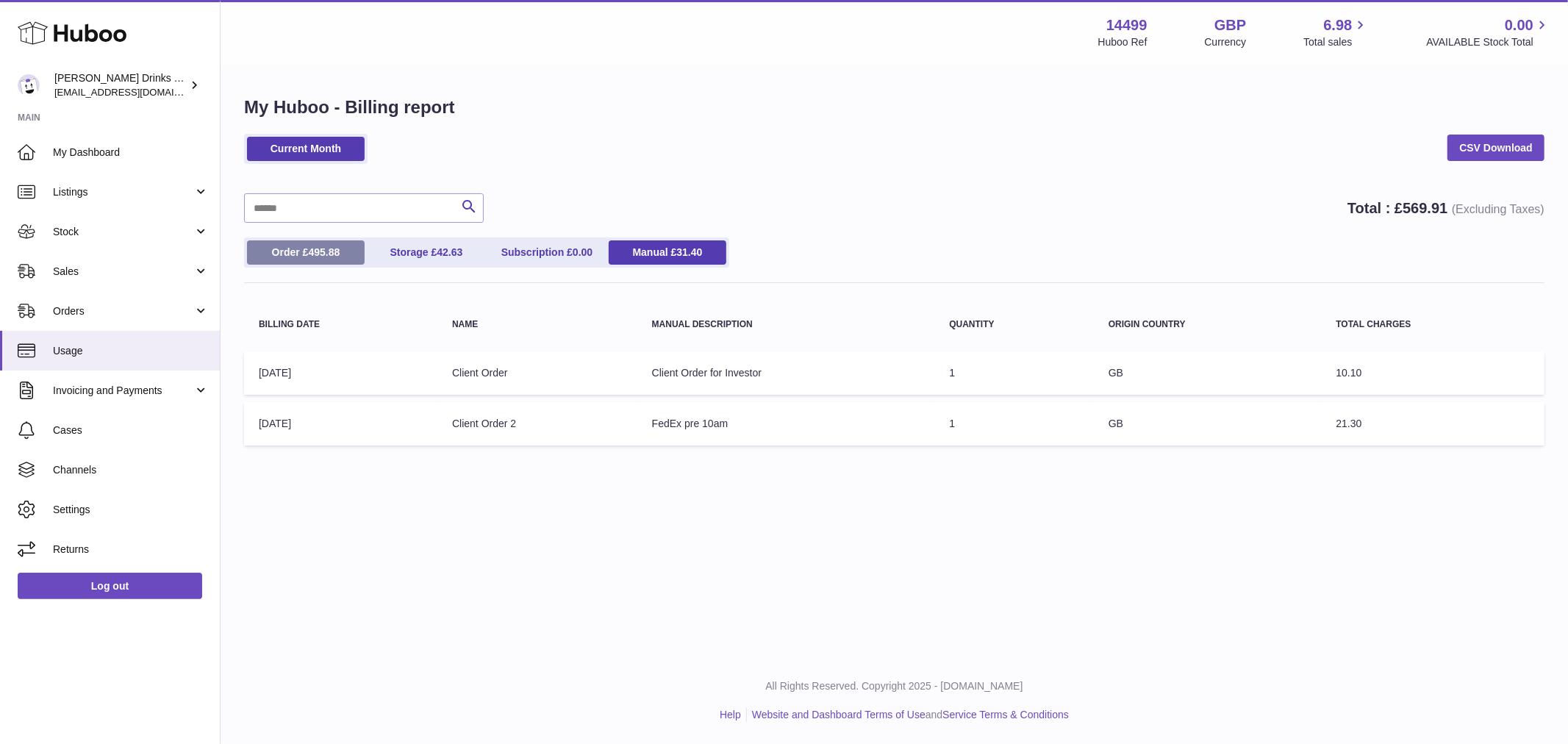
click at [324, 246] on span "495.88" at bounding box center [323, 252] width 32 height 12
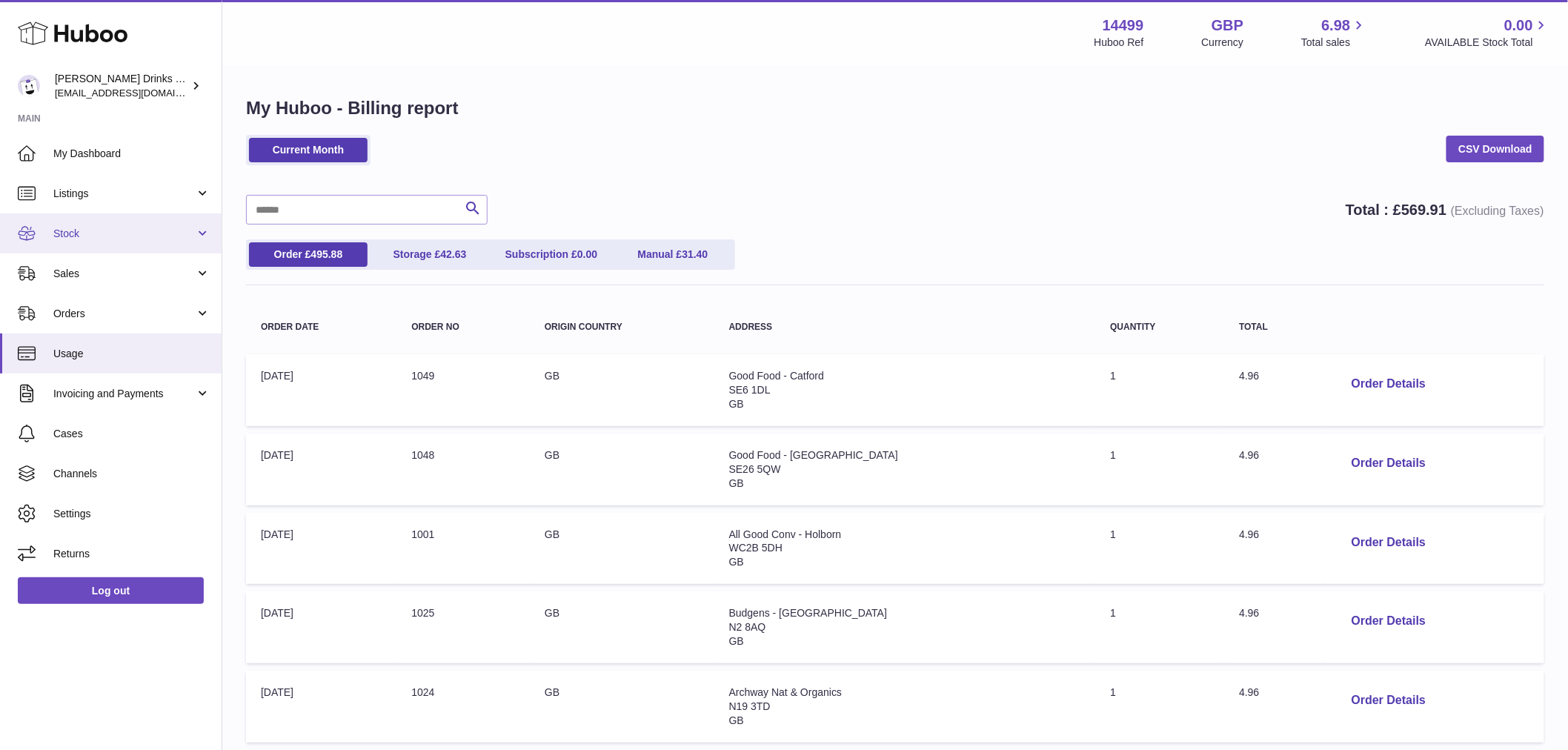
click at [94, 230] on span "Stock" at bounding box center [124, 233] width 142 height 14
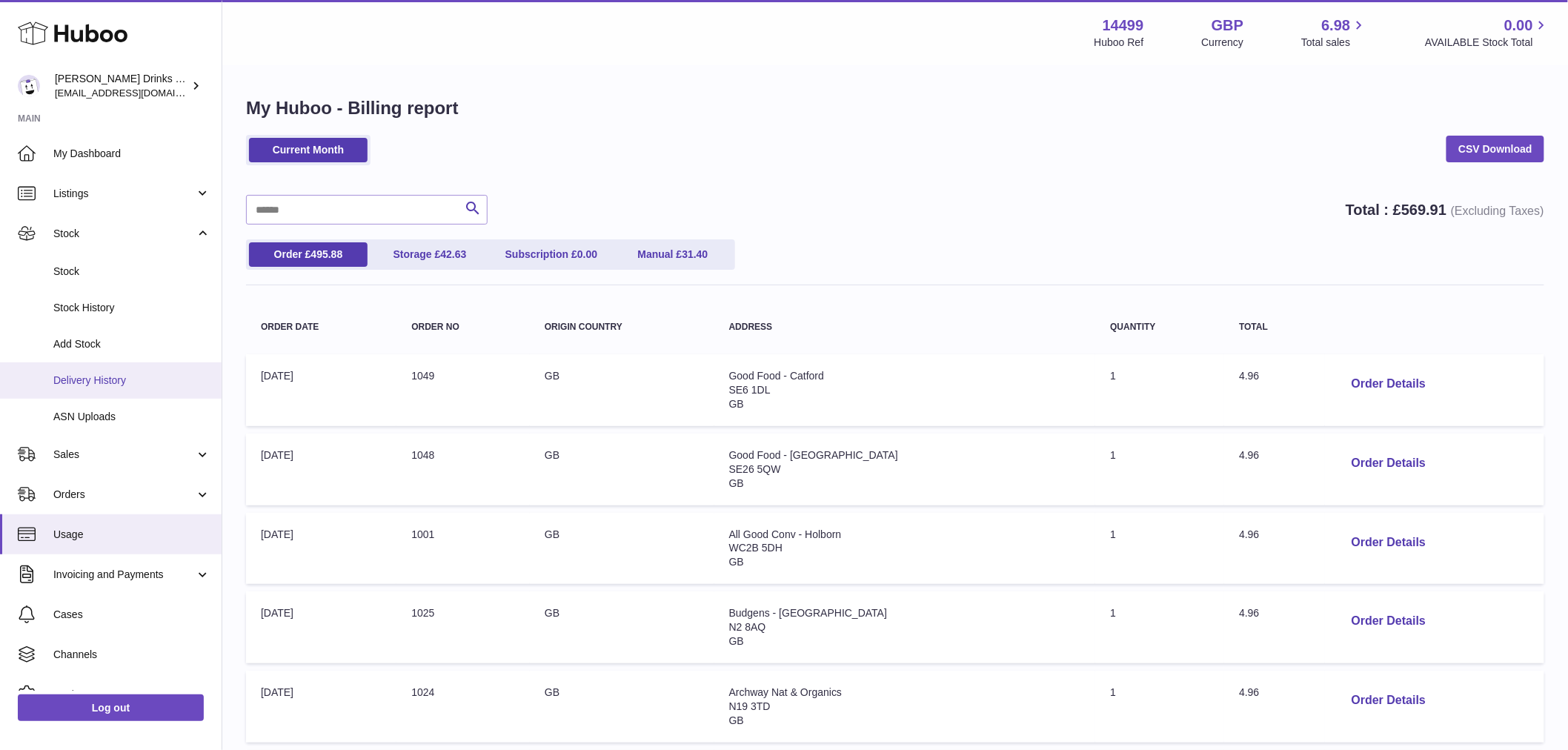
click at [108, 376] on span "Delivery History" at bounding box center [131, 380] width 157 height 14
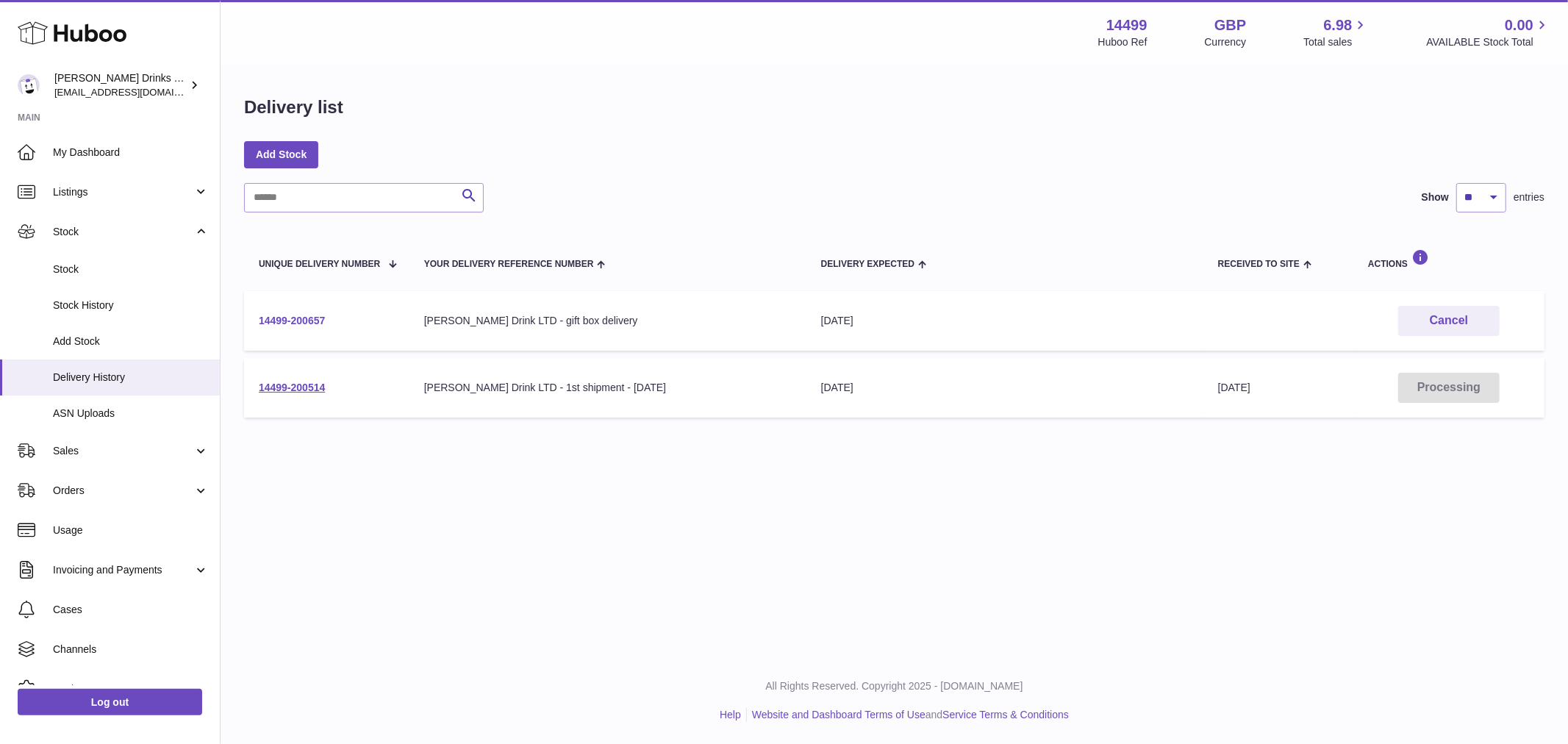
click at [284, 318] on link "14499-200657" at bounding box center [292, 320] width 66 height 12
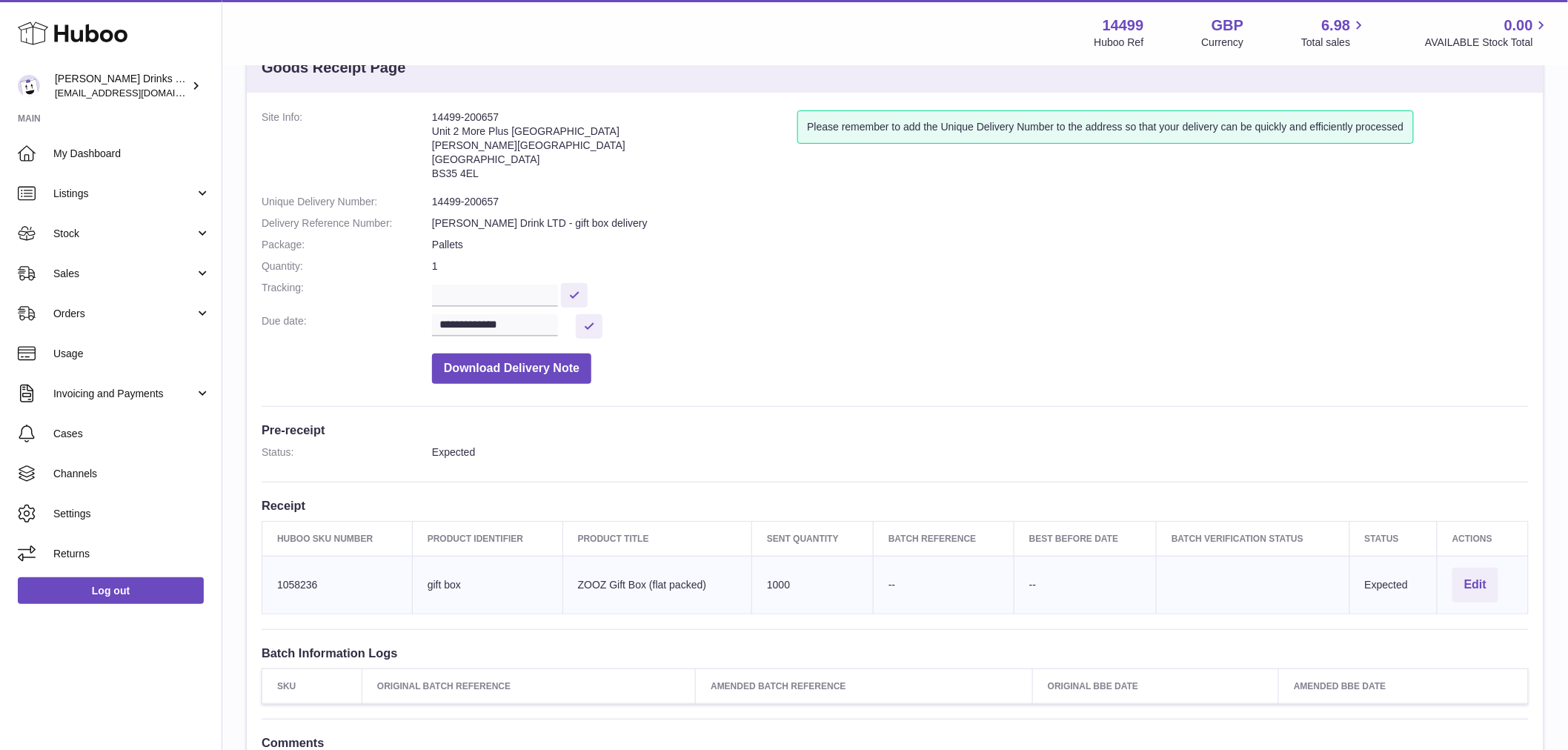
scroll to position [82, 0]
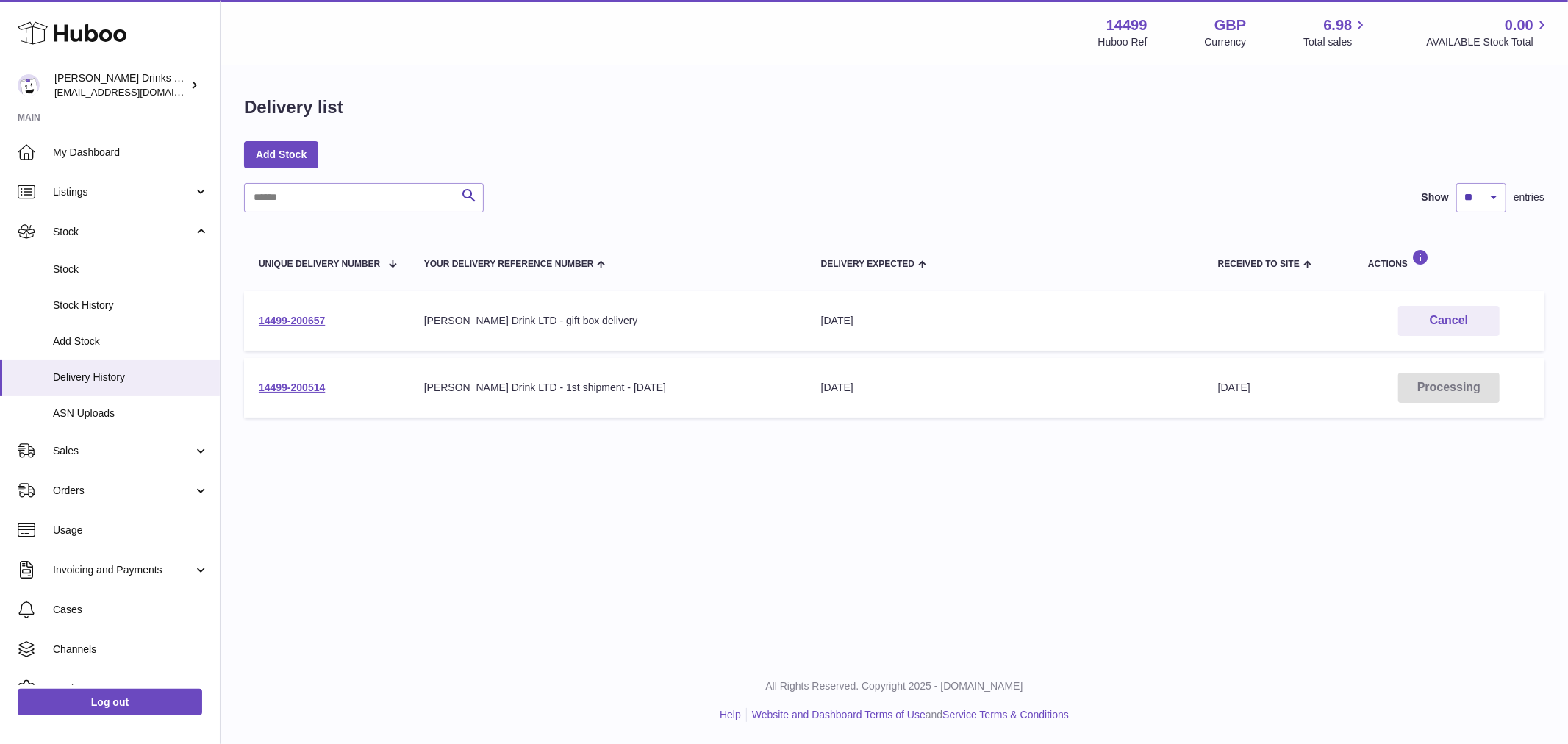
click at [663, 127] on div "Delivery list" at bounding box center [894, 111] width 1301 height 31
